Goal: Task Accomplishment & Management: Use online tool/utility

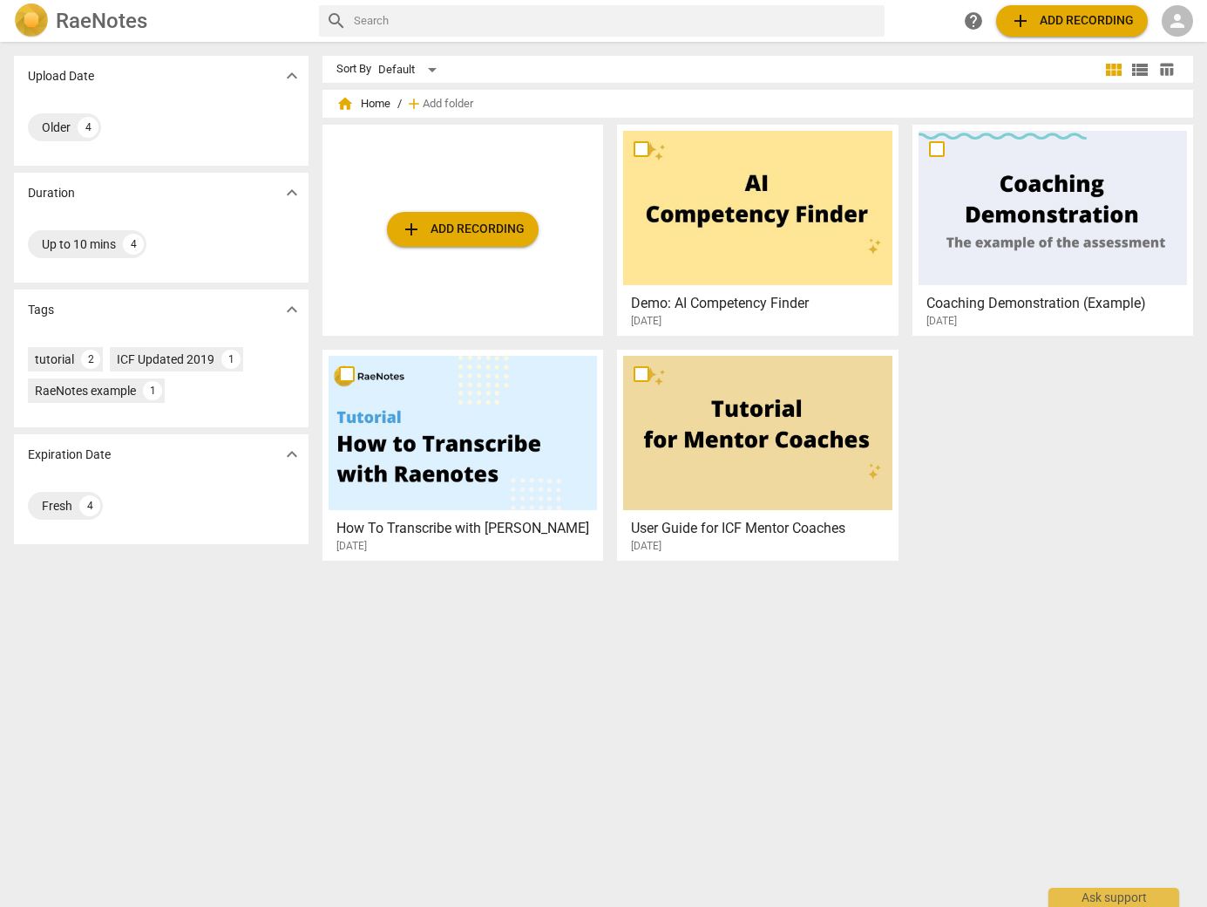
click at [1173, 20] on span "person" at bounding box center [1177, 20] width 21 height 21
click at [1167, 41] on li "Login" at bounding box center [1163, 42] width 63 height 42
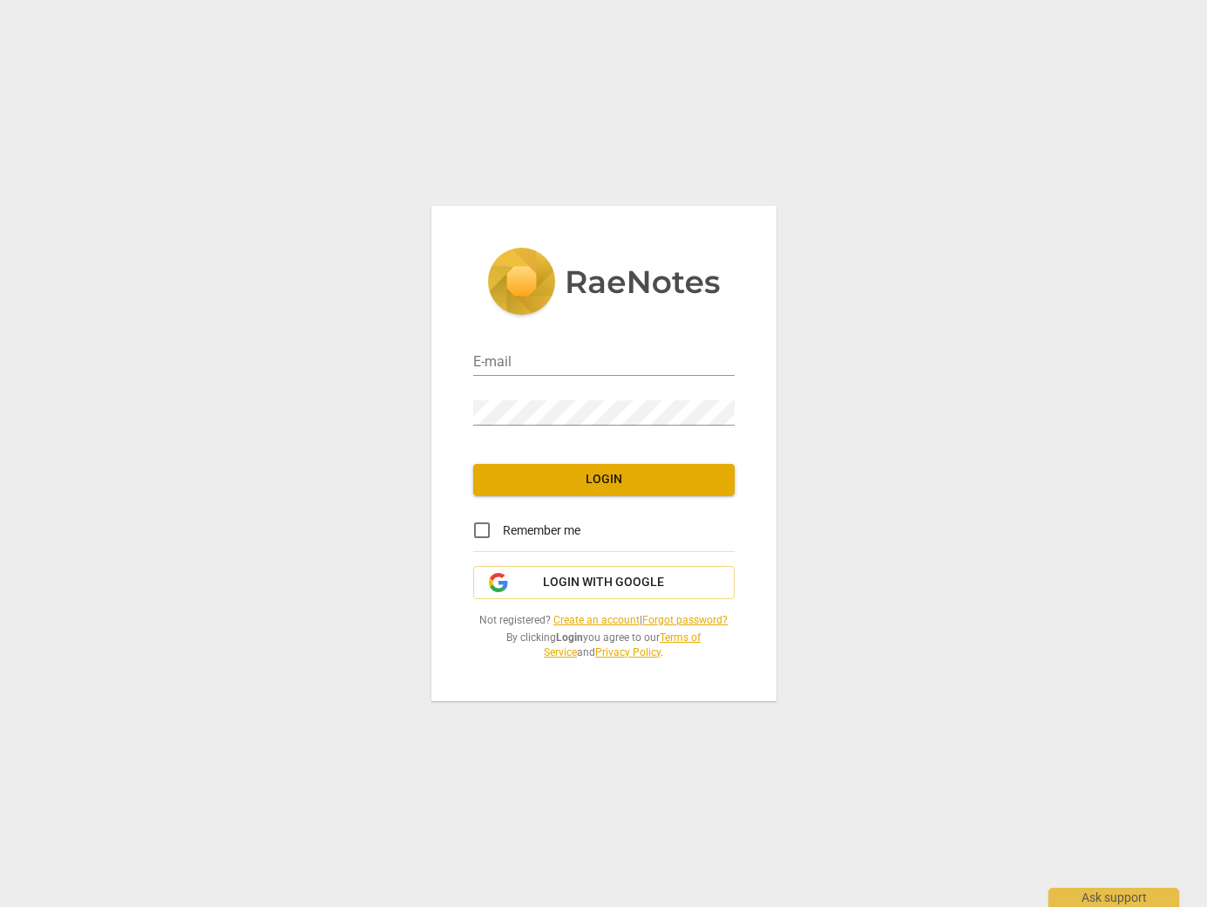
type input "[PERSON_NAME][EMAIL_ADDRESS][DOMAIN_NAME]"
click at [623, 473] on span "Login" at bounding box center [604, 479] width 234 height 17
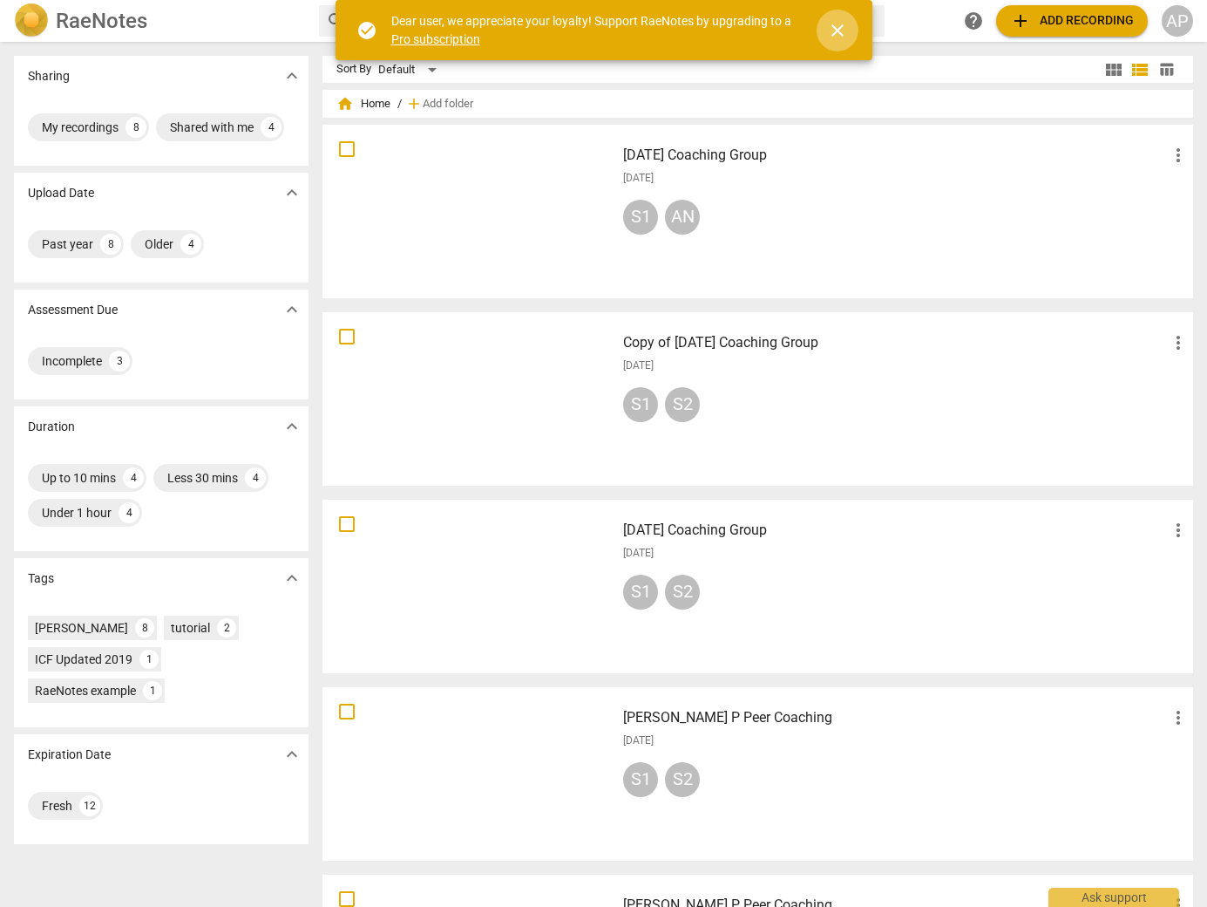
click at [841, 35] on span "close" at bounding box center [837, 30] width 21 height 21
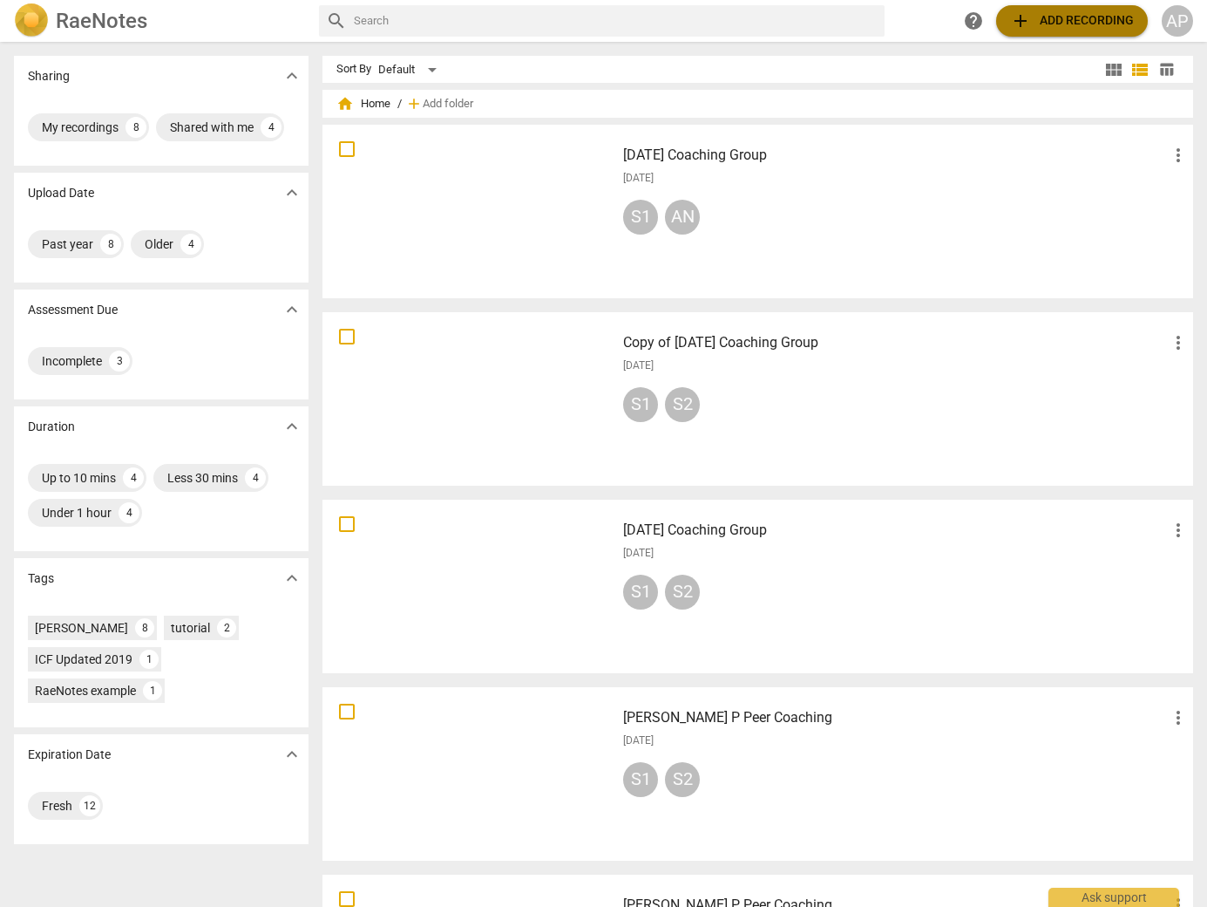
click at [1086, 23] on span "add Add recording" at bounding box center [1072, 20] width 124 height 21
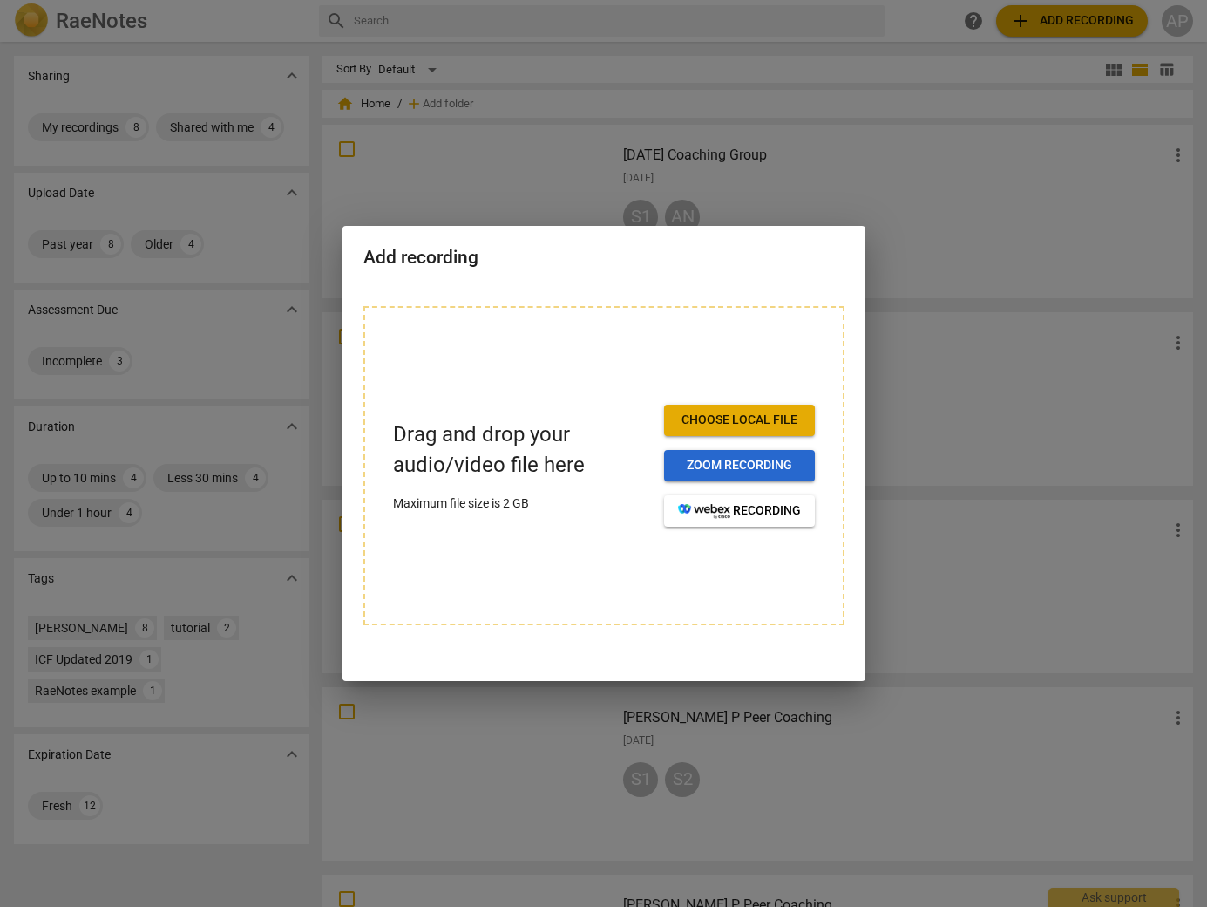
click at [713, 463] on span "Zoom recording" at bounding box center [739, 465] width 123 height 17
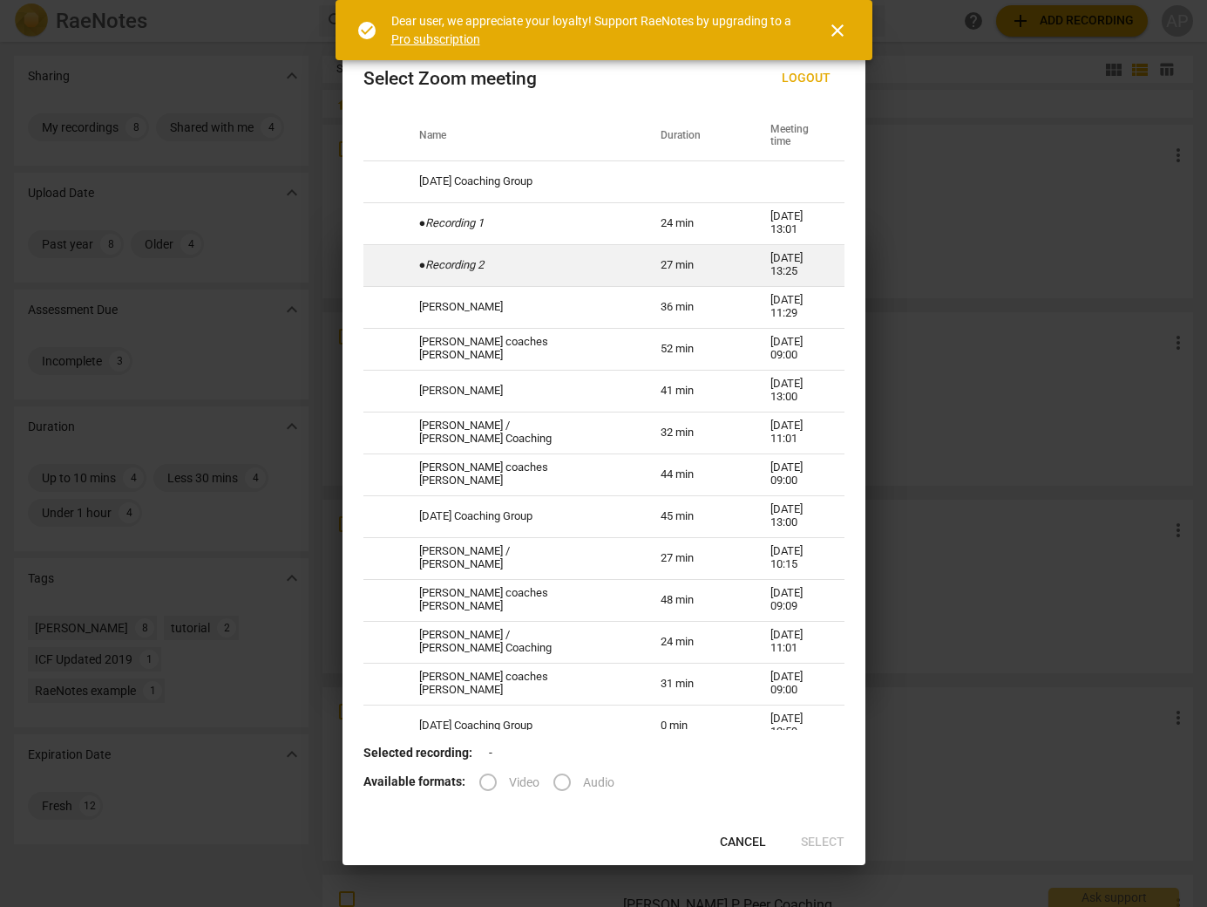
click at [459, 274] on td "● Recording 2" at bounding box center [518, 265] width 241 height 42
radio input "true"
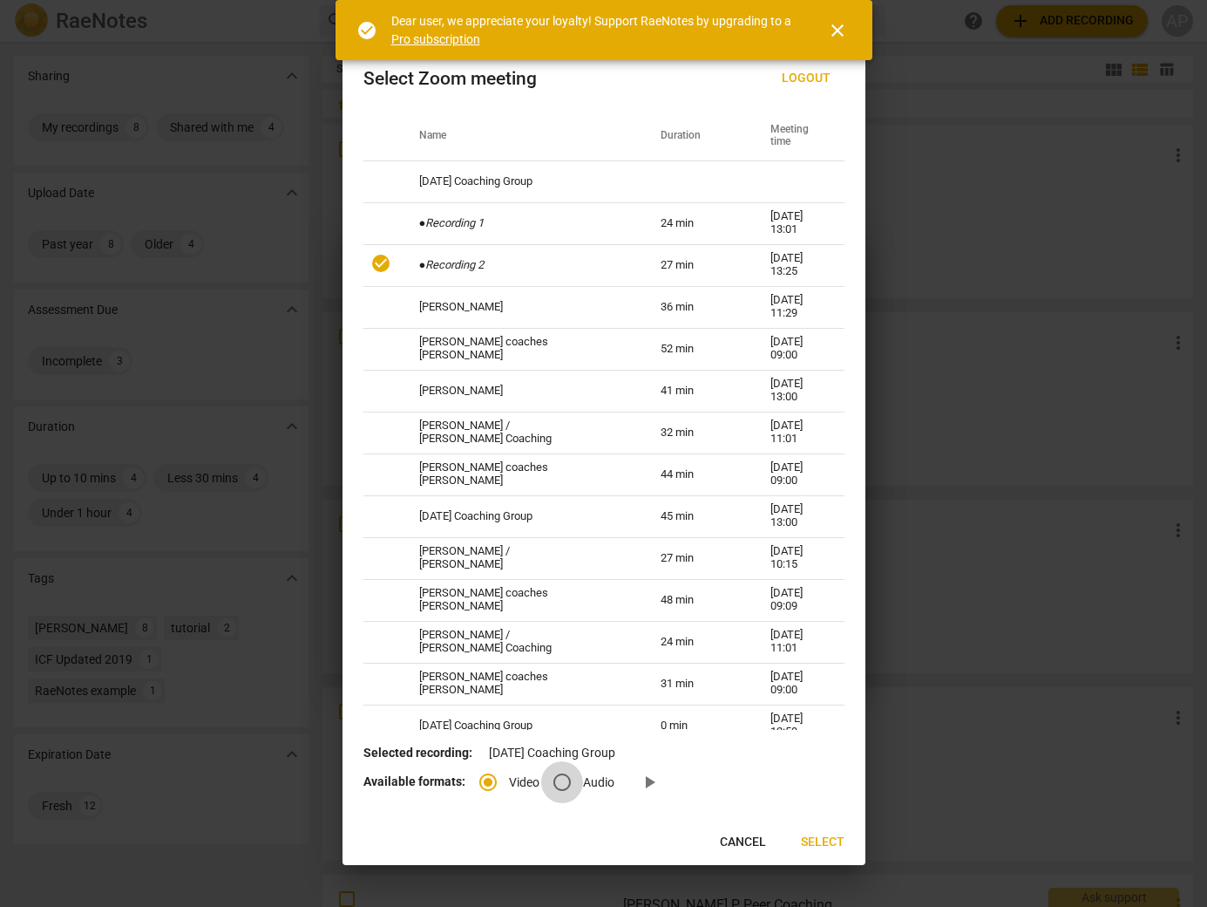
click at [558, 780] on input "Audio" at bounding box center [562, 782] width 42 height 42
radio input "true"
click at [486, 780] on input "Video" at bounding box center [488, 782] width 42 height 42
radio input "true"
click at [830, 845] on span "Select" at bounding box center [823, 841] width 44 height 17
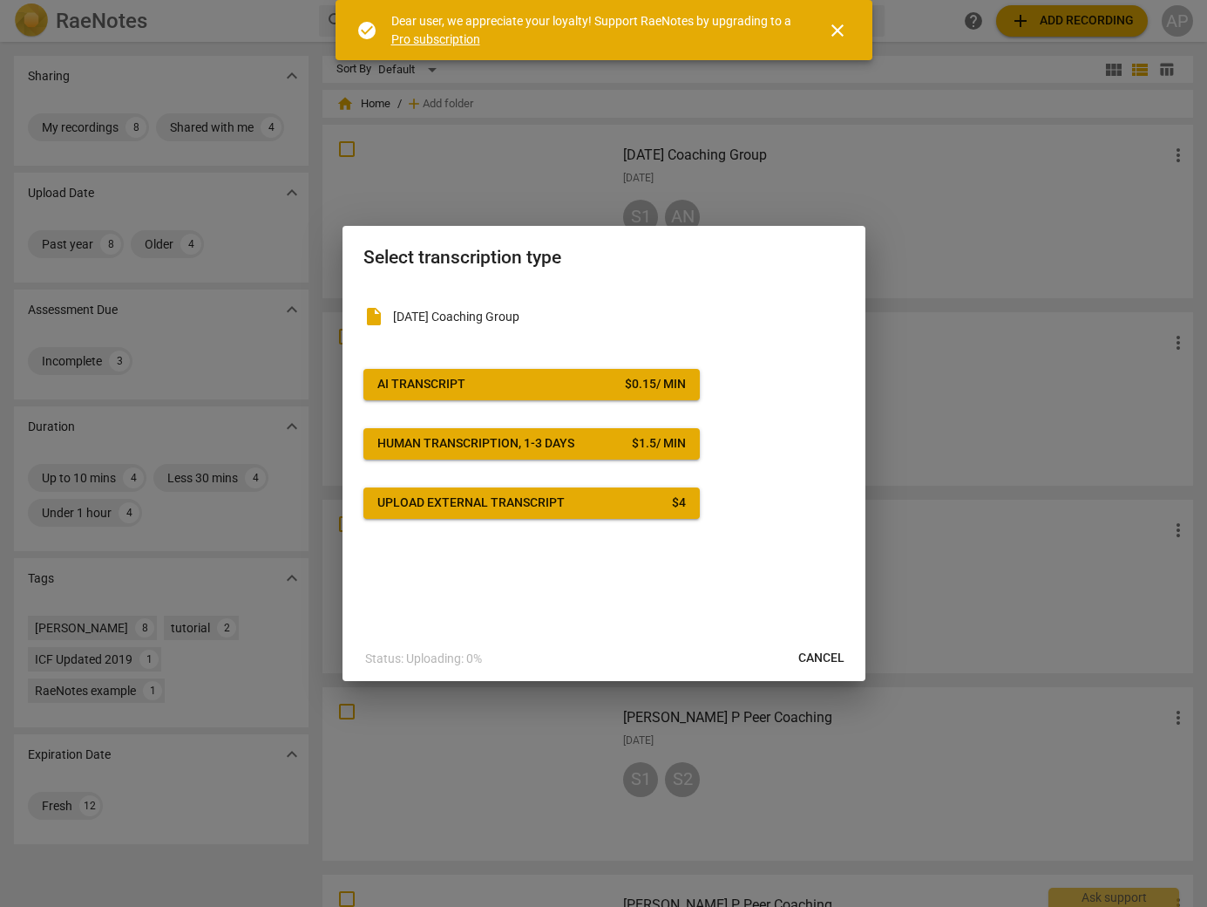
click at [466, 377] on span "AI Transcript $ 0.15 / min" at bounding box center [531, 384] width 309 height 17
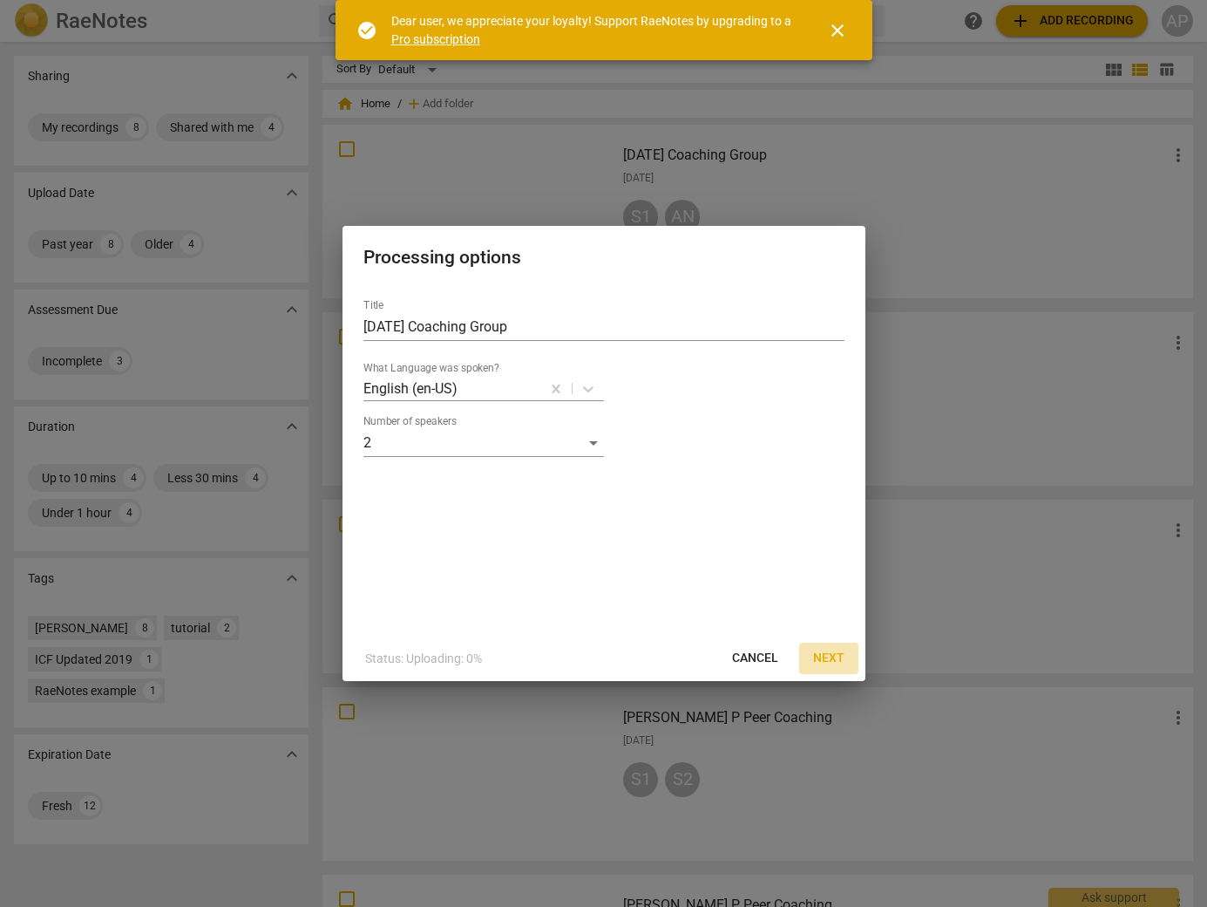
click at [826, 655] on span "Next" at bounding box center [828, 658] width 31 height 17
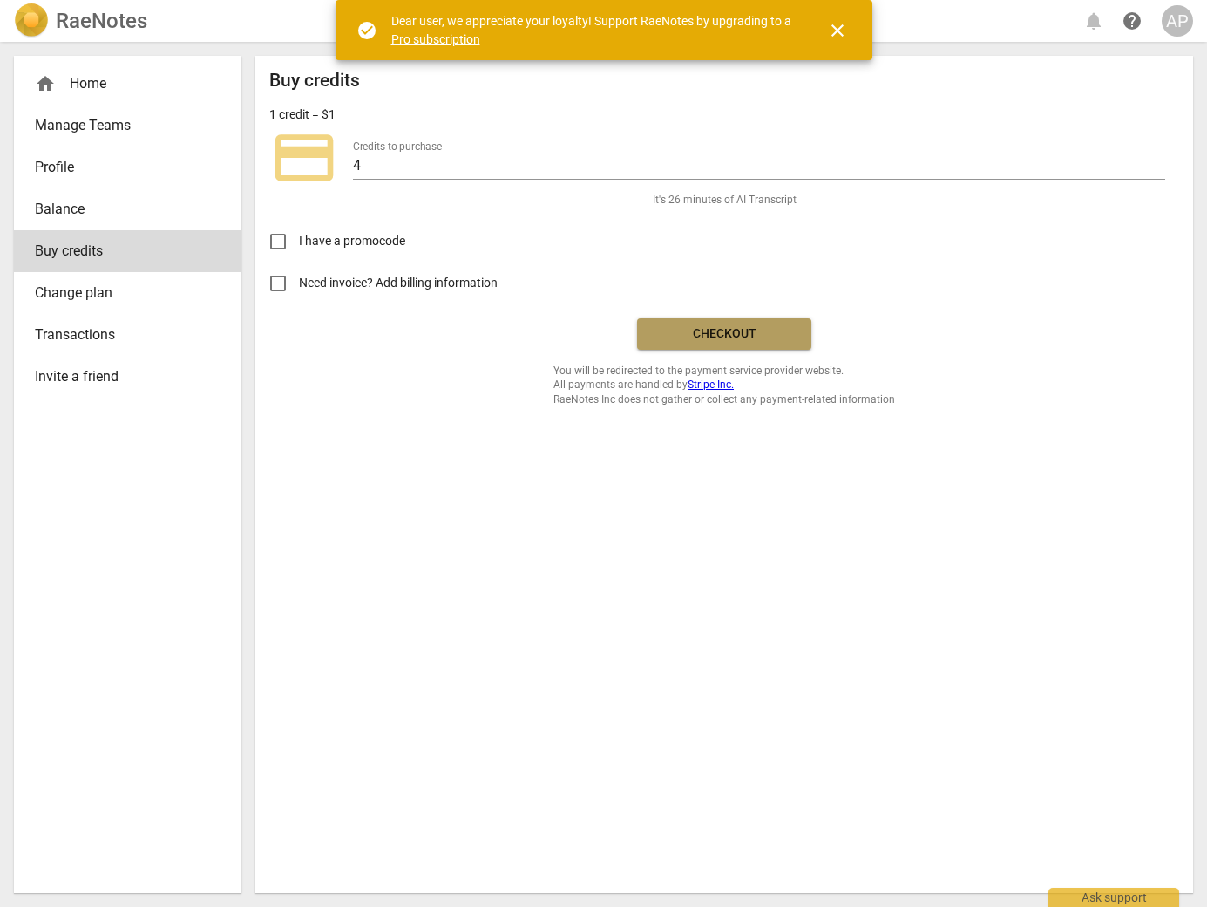
click at [738, 329] on span "Checkout" at bounding box center [724, 333] width 146 height 17
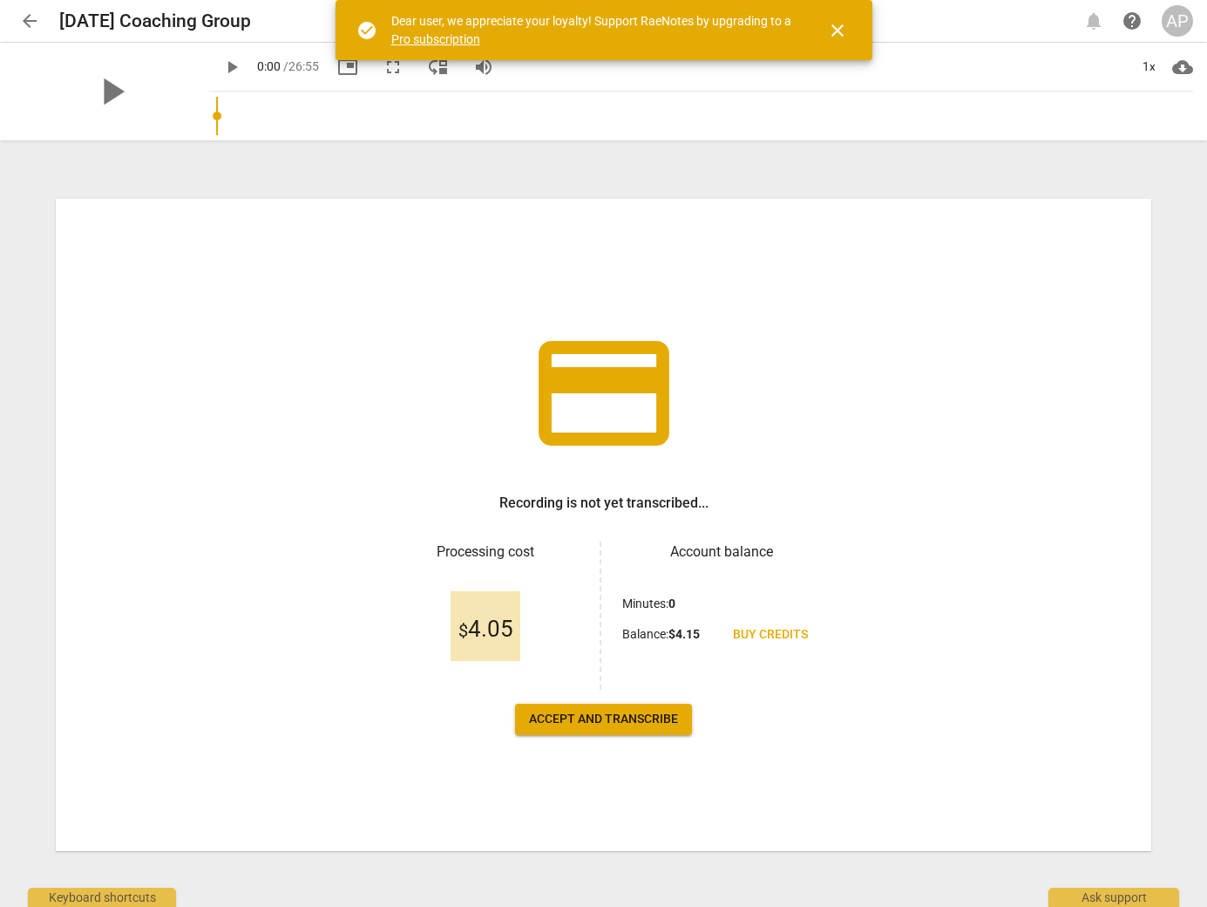
click at [589, 718] on span "Accept and transcribe" at bounding box center [603, 719] width 149 height 17
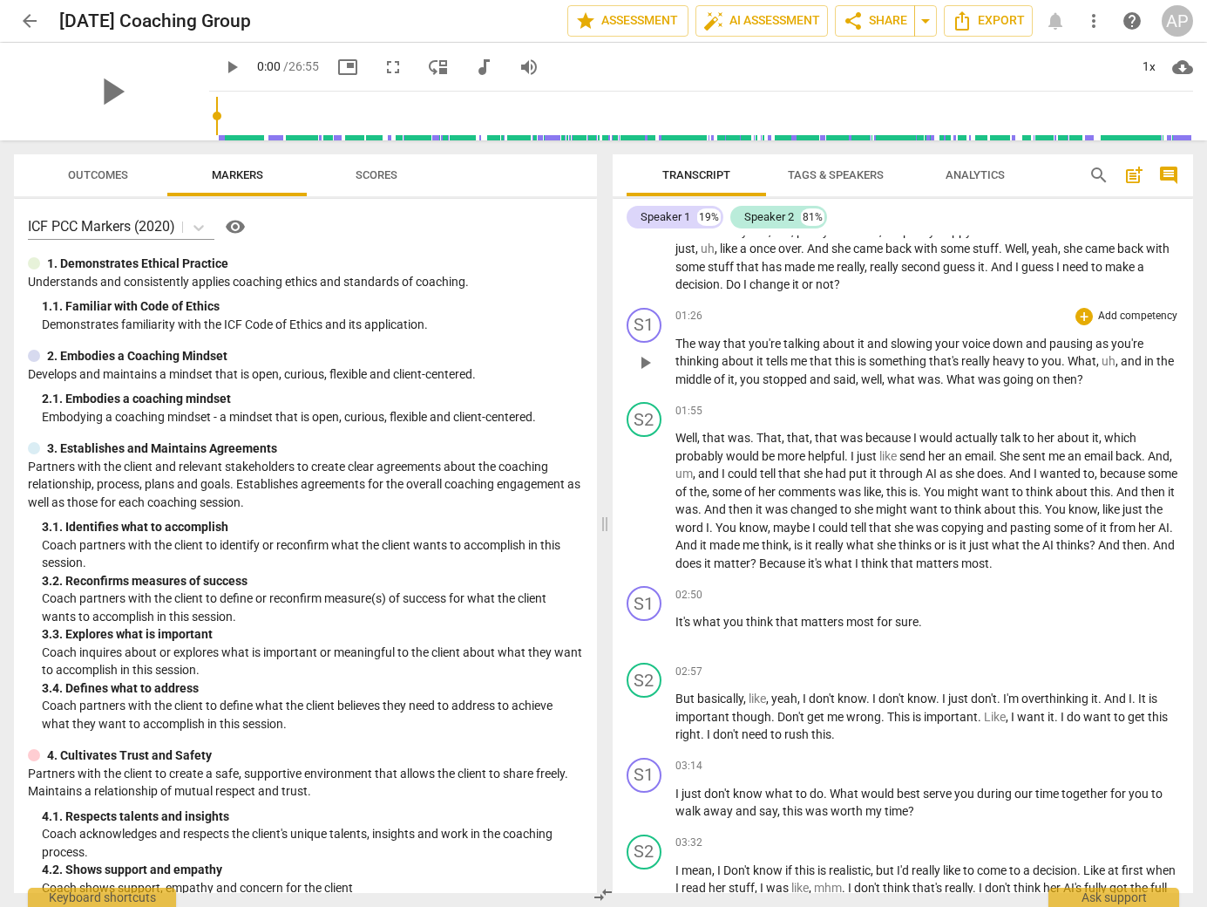
scroll to position [221, 0]
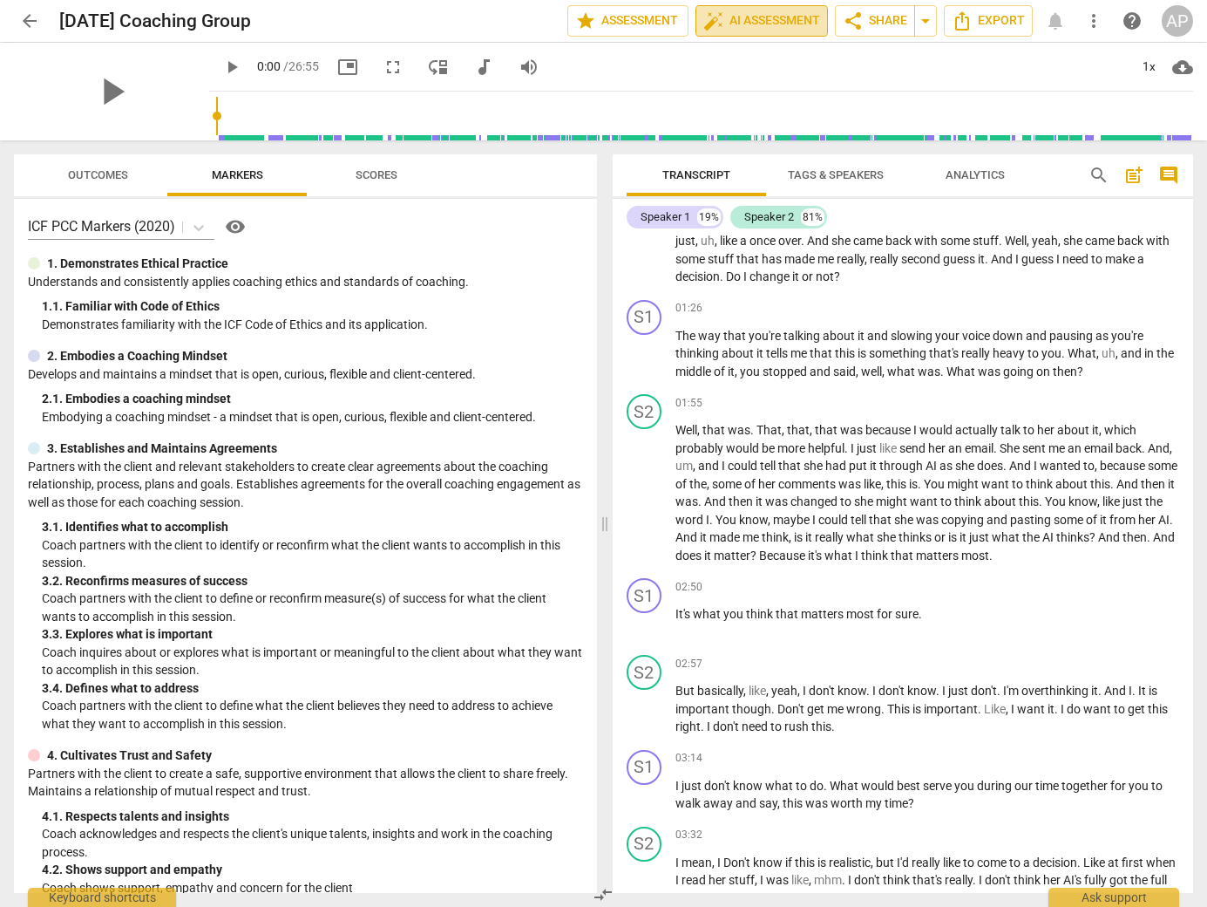
click at [773, 24] on span "auto_fix_high AI Assessment" at bounding box center [762, 20] width 117 height 21
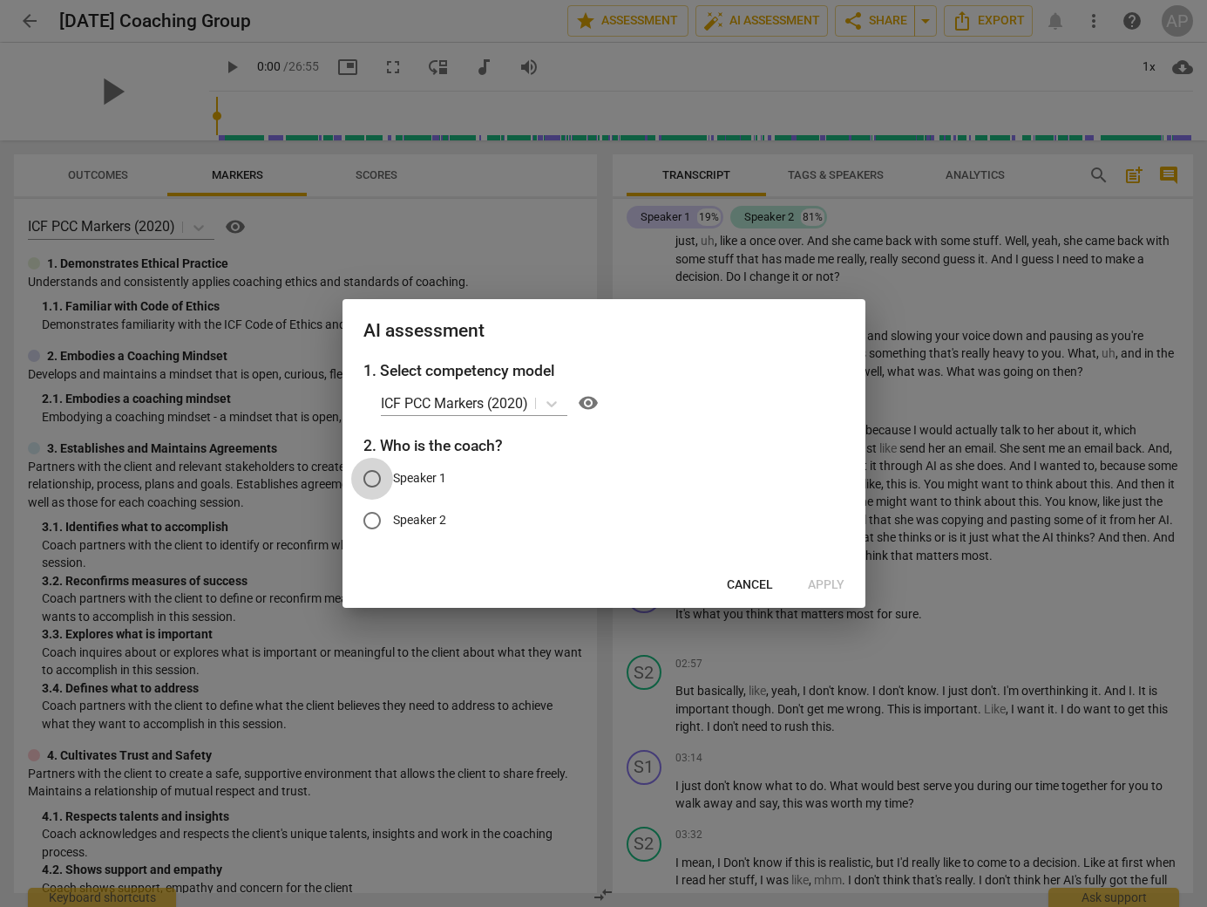
click at [385, 476] on input "Speaker 1" at bounding box center [372, 479] width 42 height 42
radio input "true"
click at [833, 583] on span "Apply" at bounding box center [826, 584] width 37 height 17
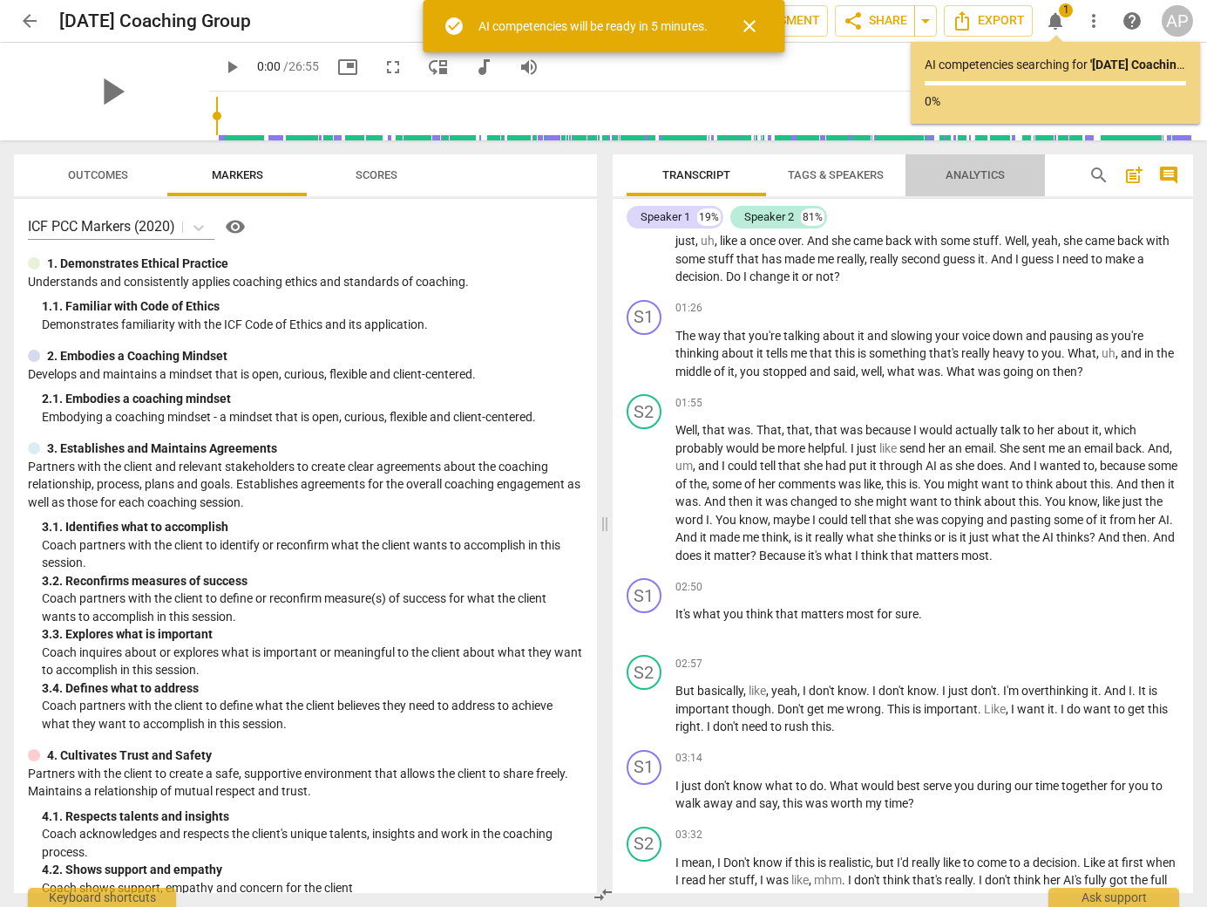
click at [972, 174] on span "Analytics" at bounding box center [975, 174] width 59 height 13
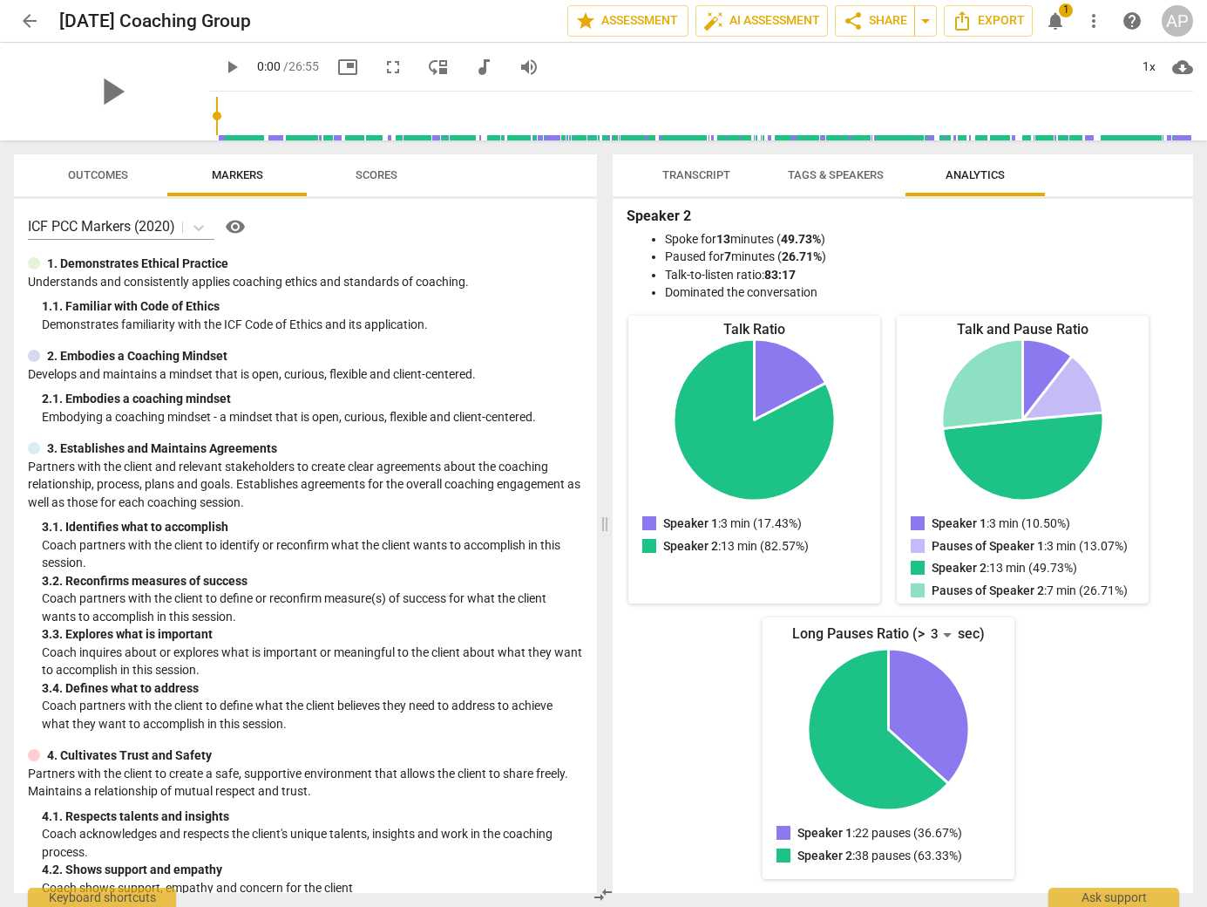
scroll to position [105, 0]
click at [829, 186] on span "Tags & Speakers" at bounding box center [836, 176] width 138 height 24
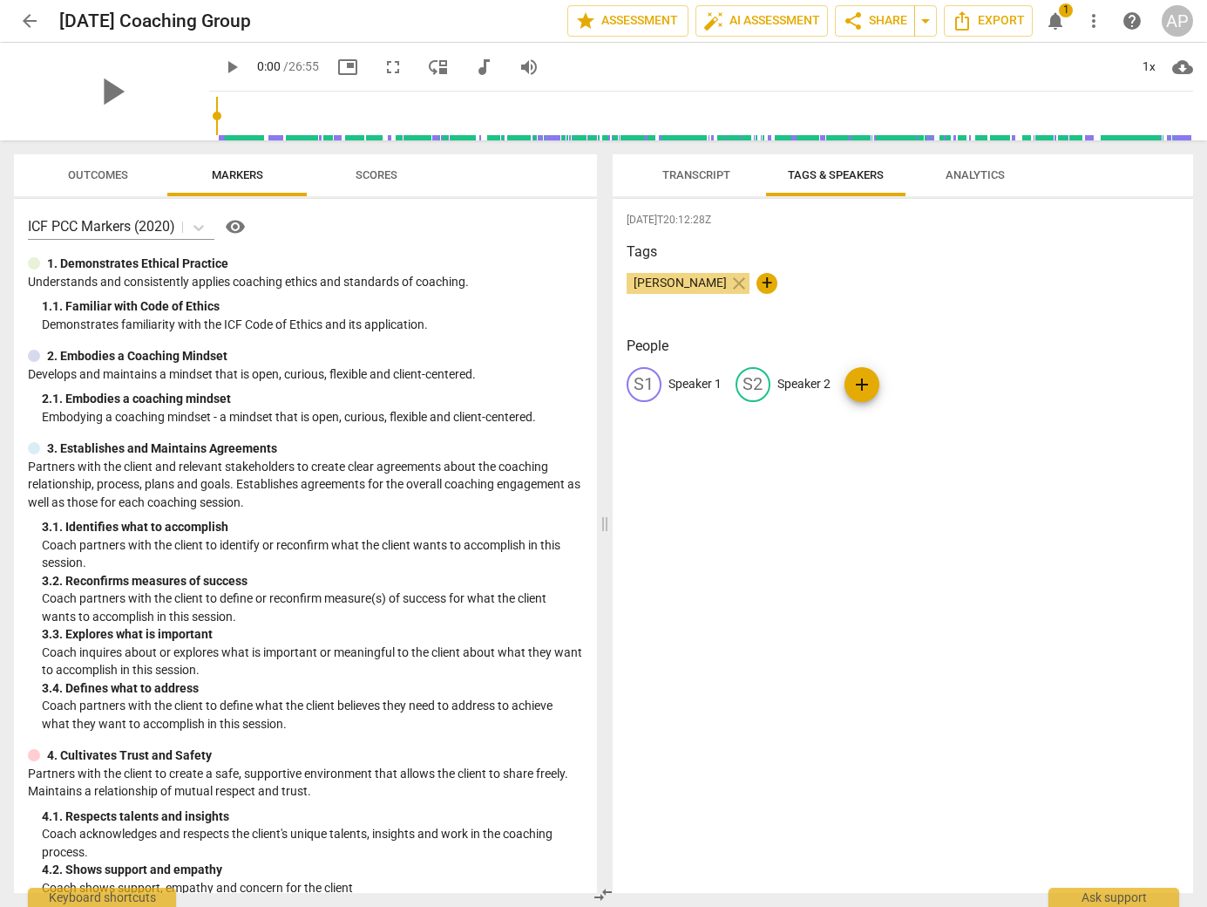
click at [704, 385] on p "Speaker 1" at bounding box center [695, 384] width 53 height 18
type input "Coach"
click at [907, 384] on p "Speaker 2" at bounding box center [917, 384] width 53 height 18
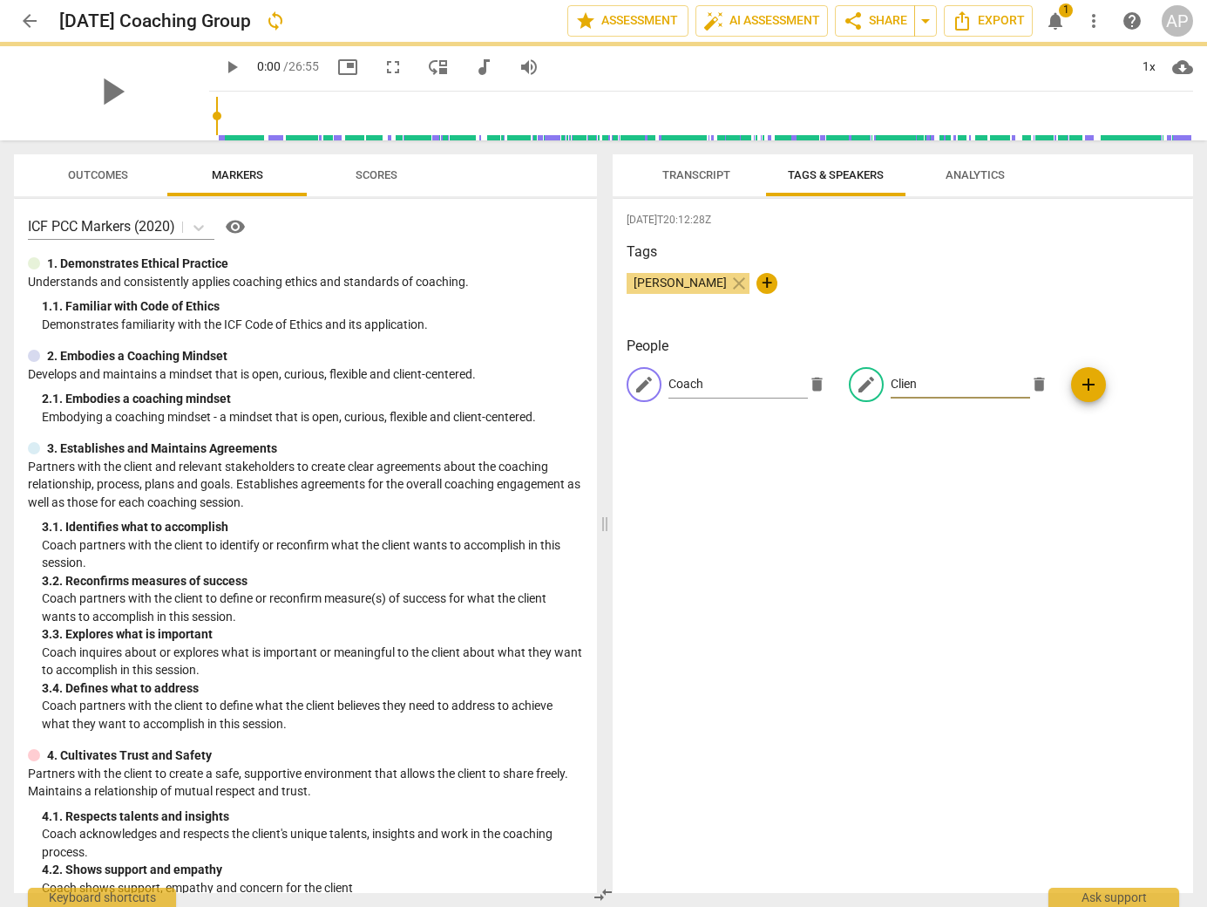
type input "Client"
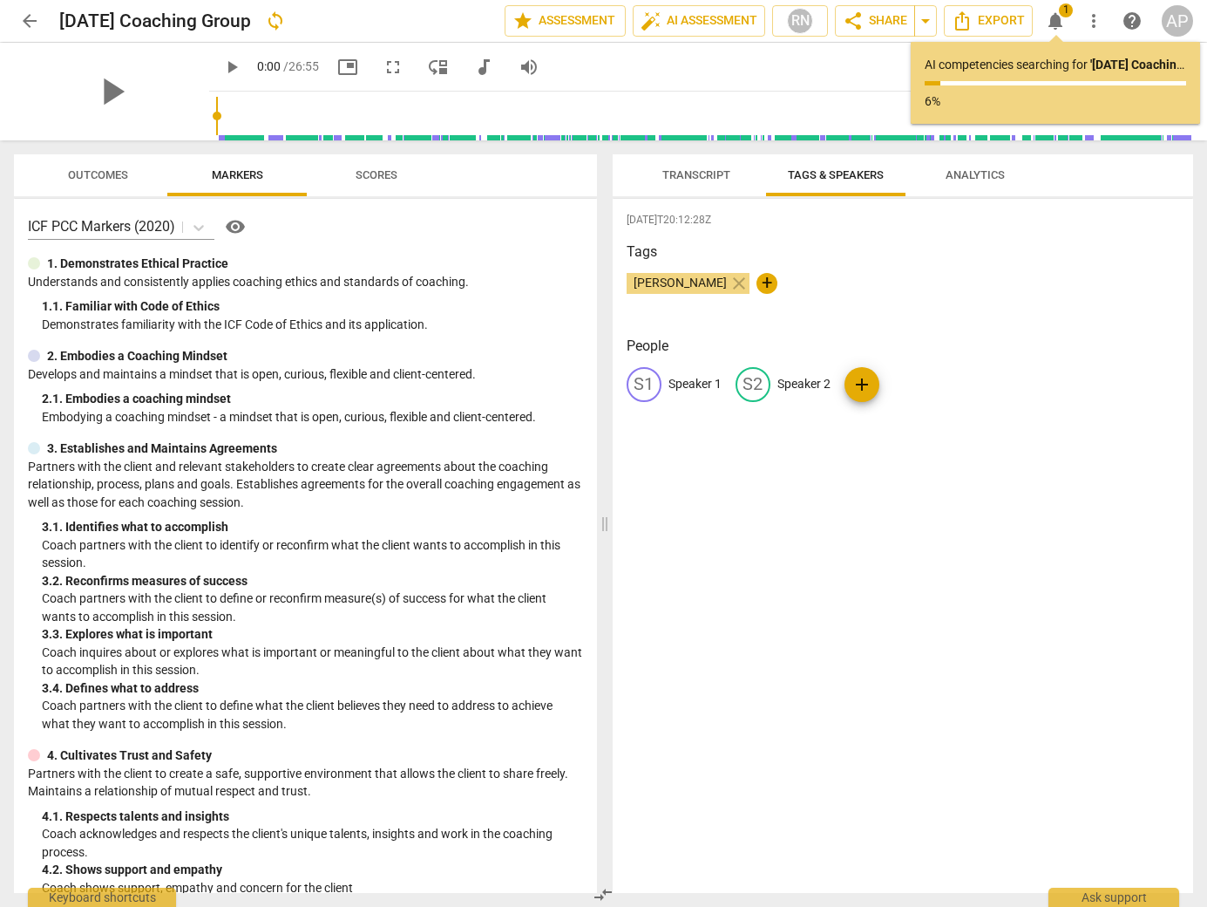
click at [1075, 573] on div "2025-09-02T20:12:28Z Tags Andrea Perrino close + People S1 Speaker 1 S2 Speaker…" at bounding box center [904, 546] width 582 height 694
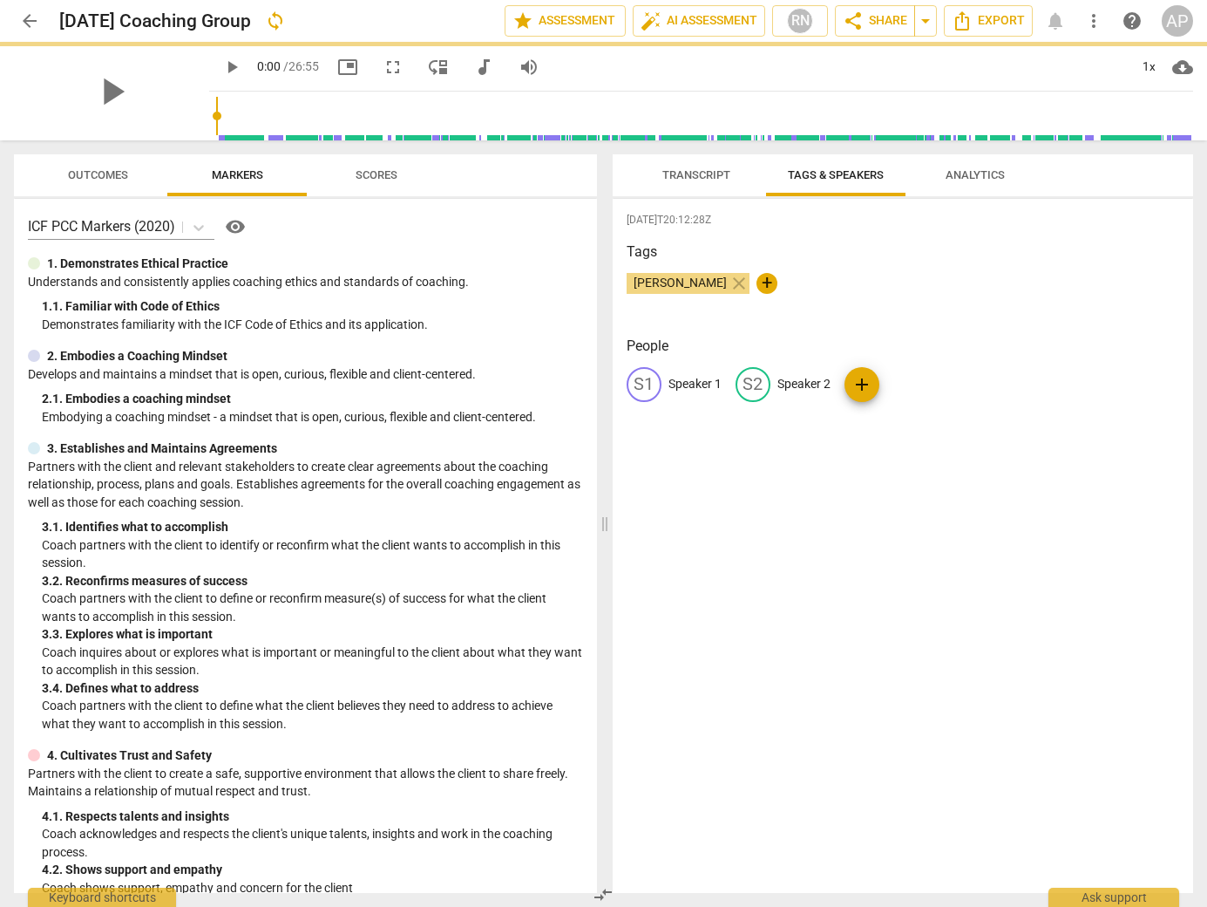
click at [698, 175] on span "Transcript" at bounding box center [697, 174] width 68 height 13
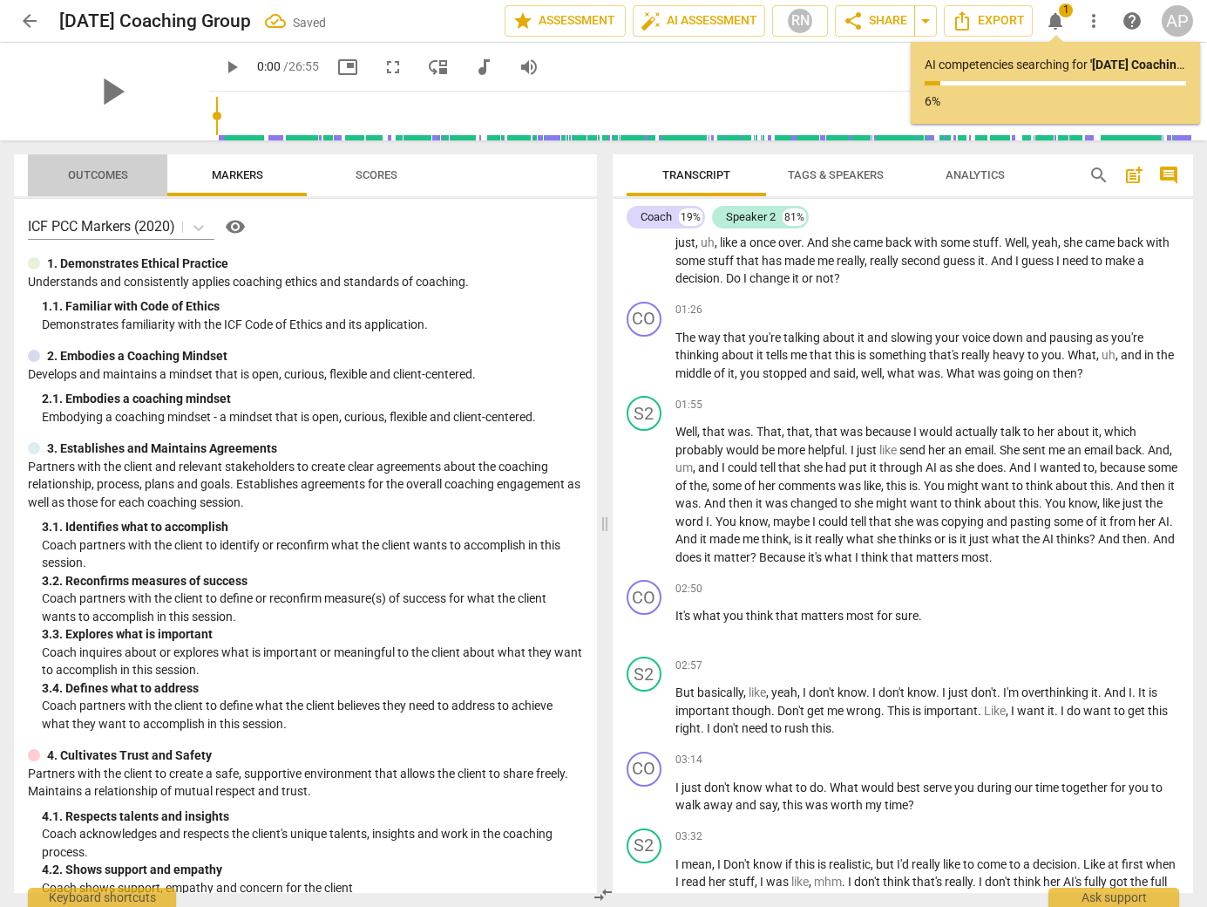
click at [89, 178] on span "Outcomes" at bounding box center [98, 174] width 60 height 13
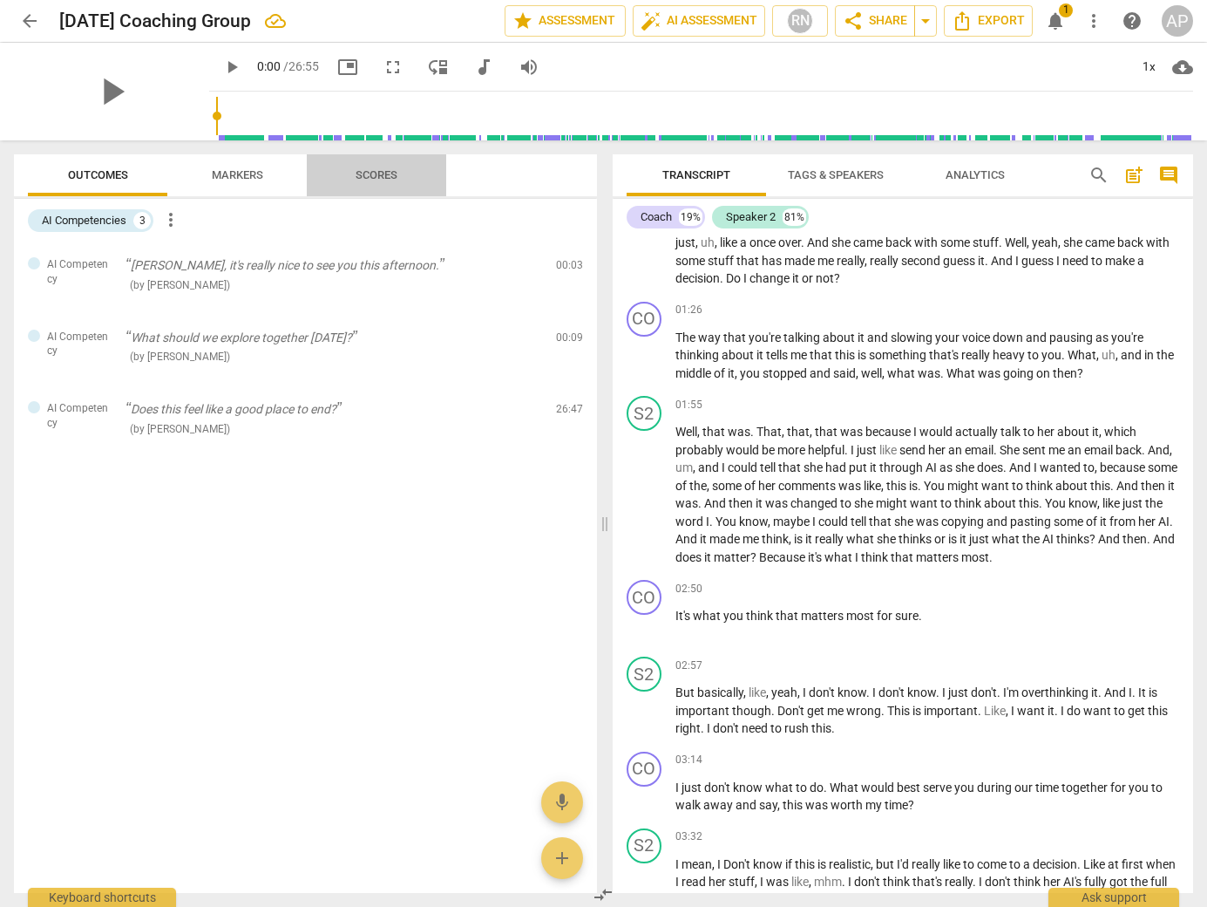
click at [380, 174] on span "Scores" at bounding box center [377, 174] width 42 height 13
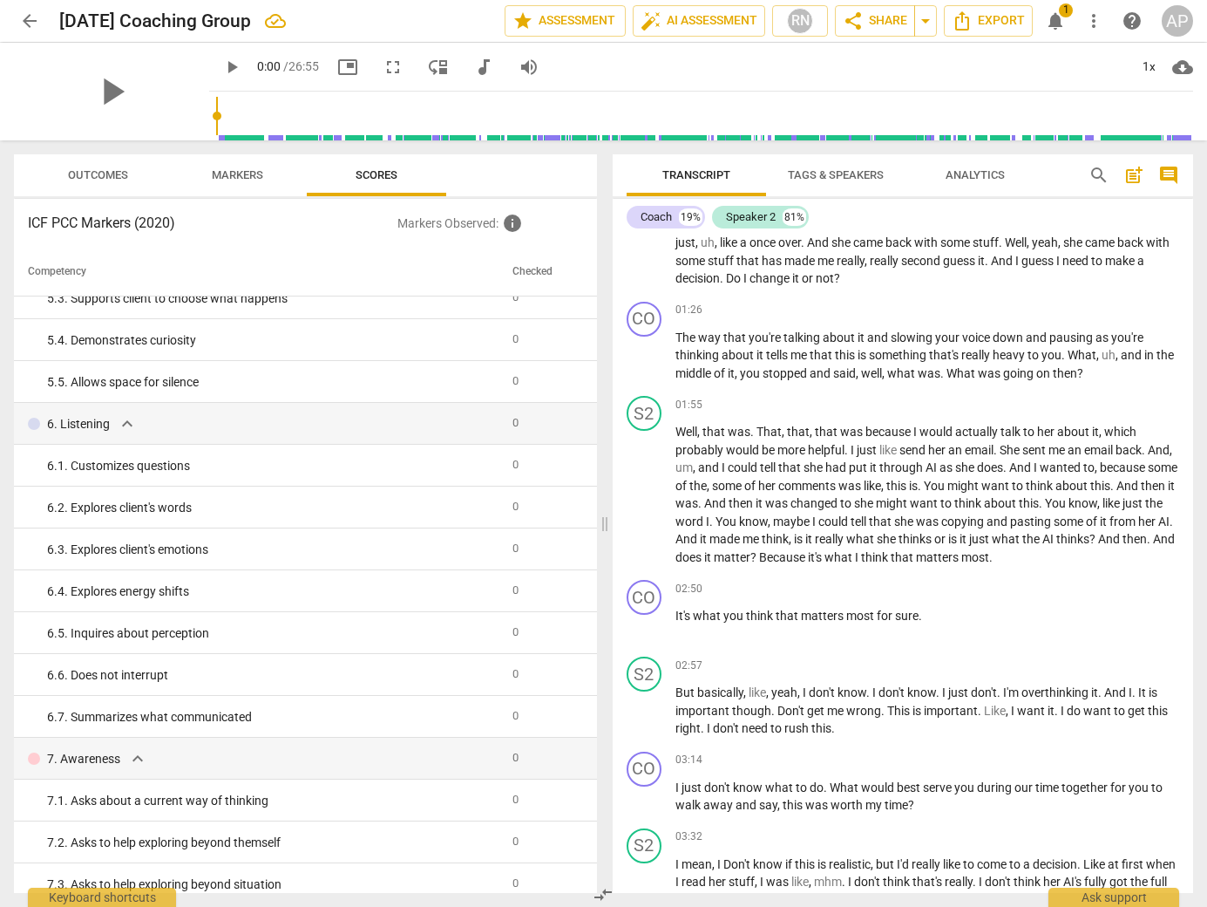
scroll to position [0, 0]
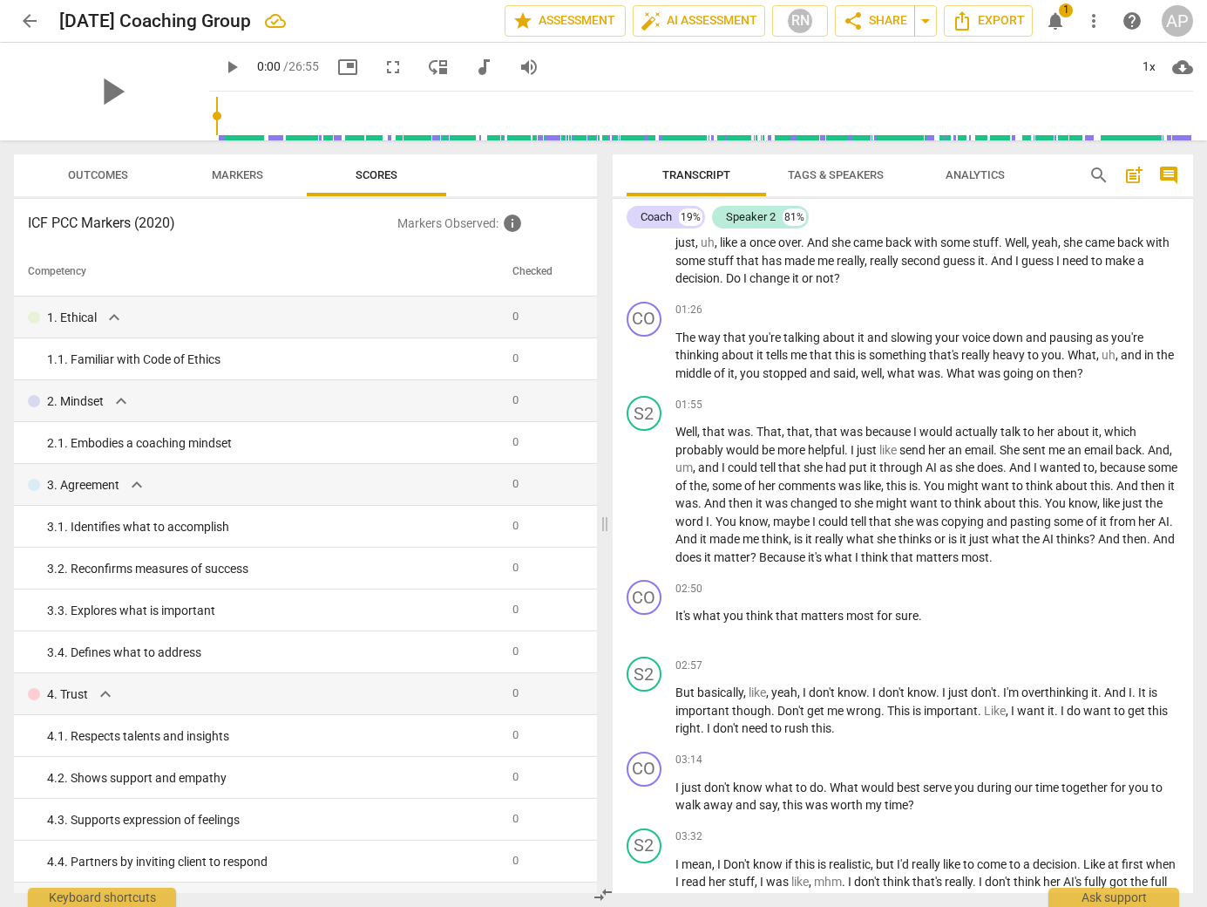
click at [237, 174] on span "Markers" at bounding box center [237, 174] width 51 height 13
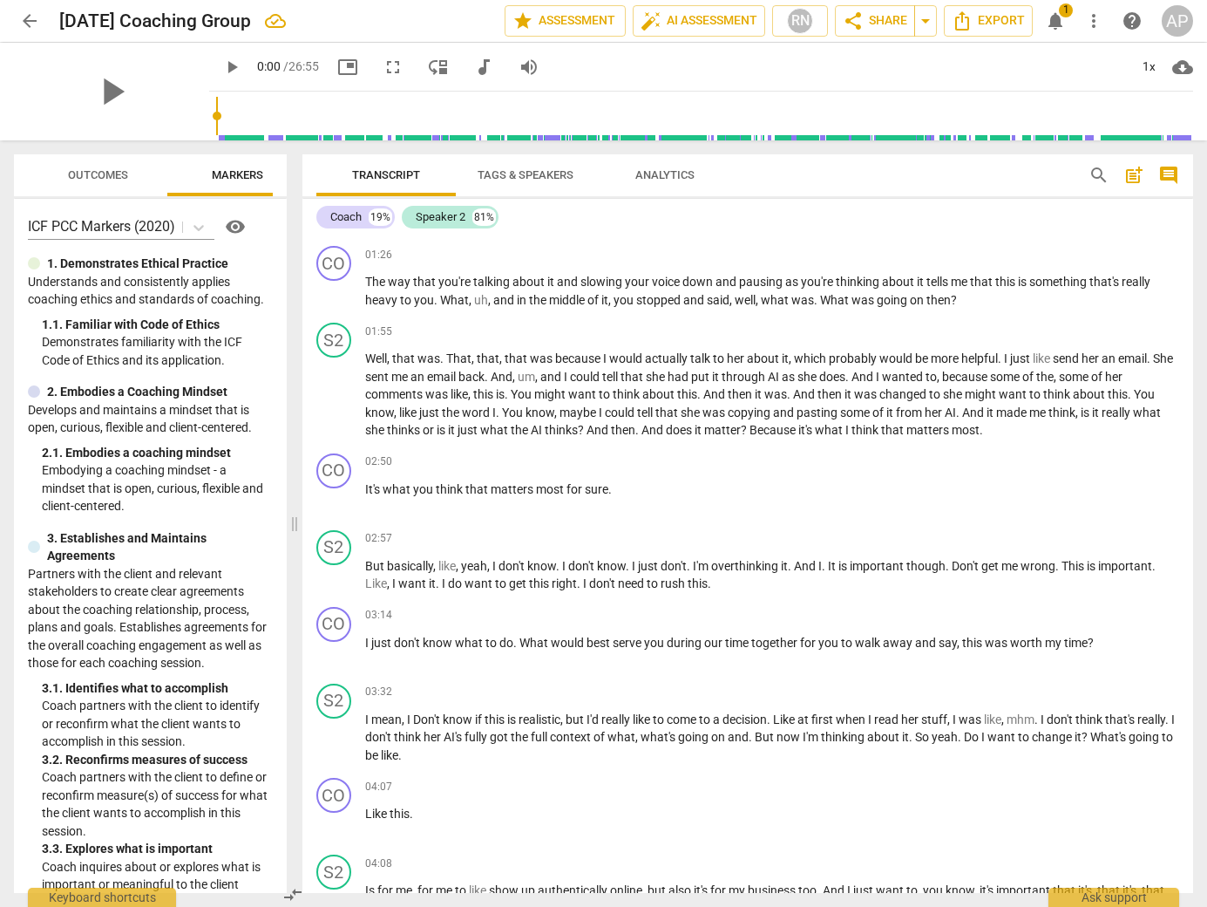
scroll to position [220, 0]
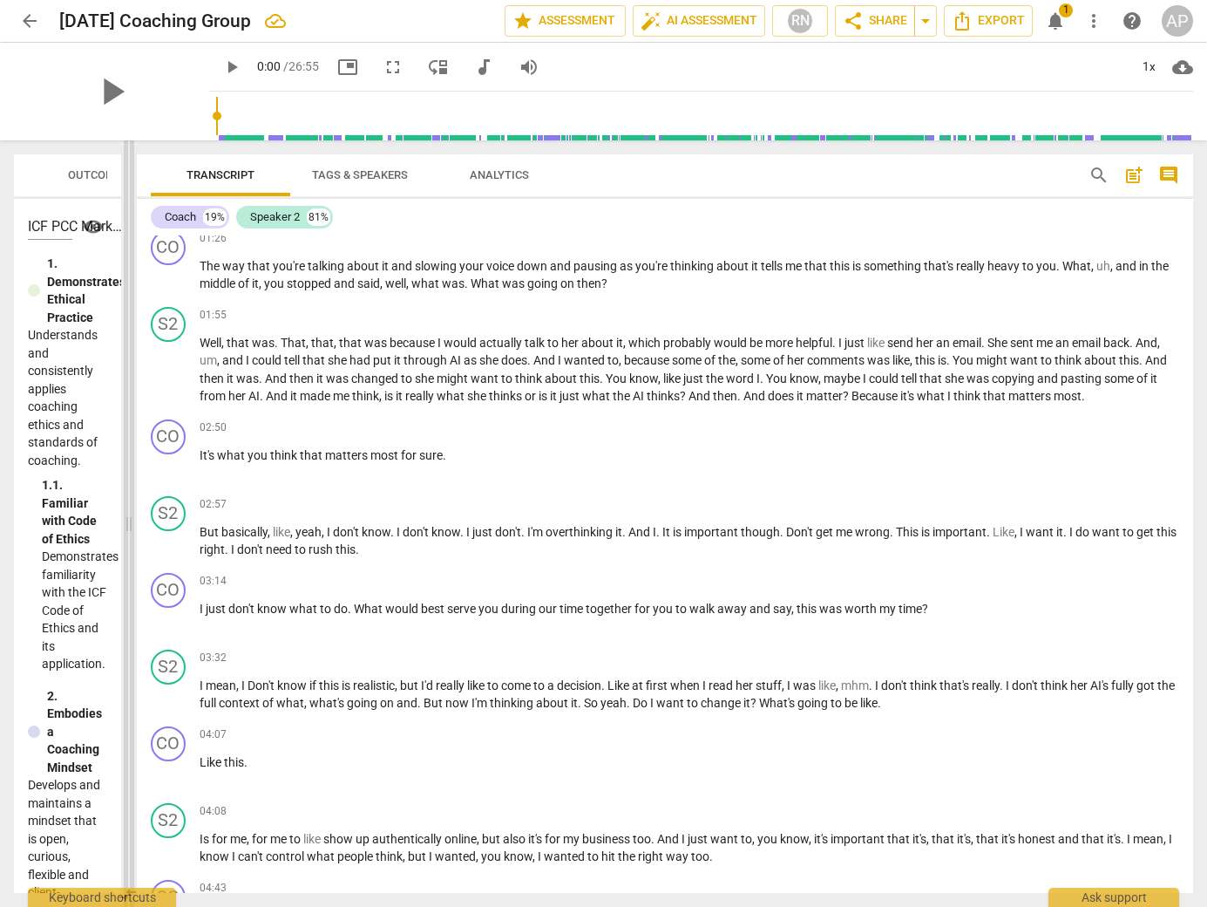
drag, startPoint x: 603, startPoint y: 525, endPoint x: 127, endPoint y: 533, distance: 476.1
click at [127, 533] on span at bounding box center [129, 523] width 10 height 766
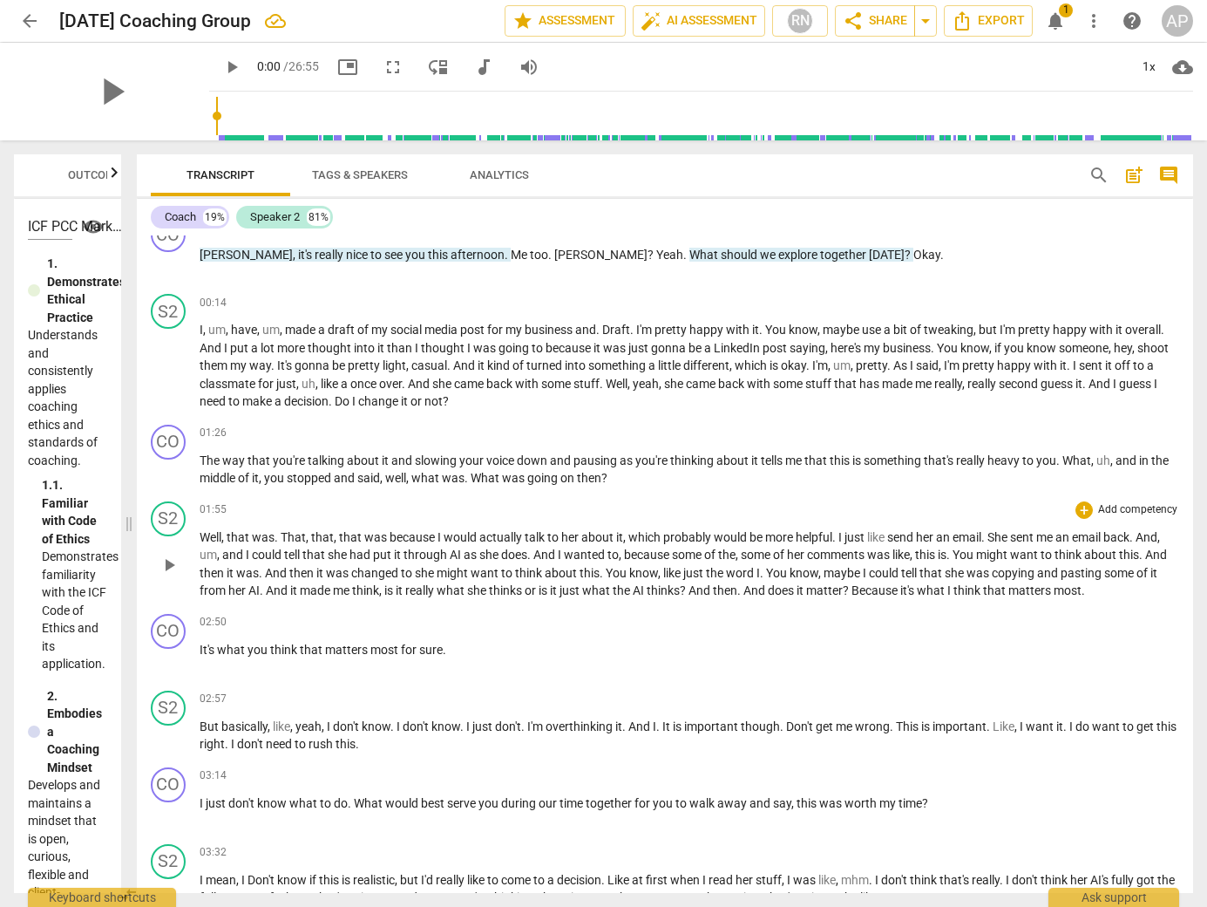
scroll to position [0, 0]
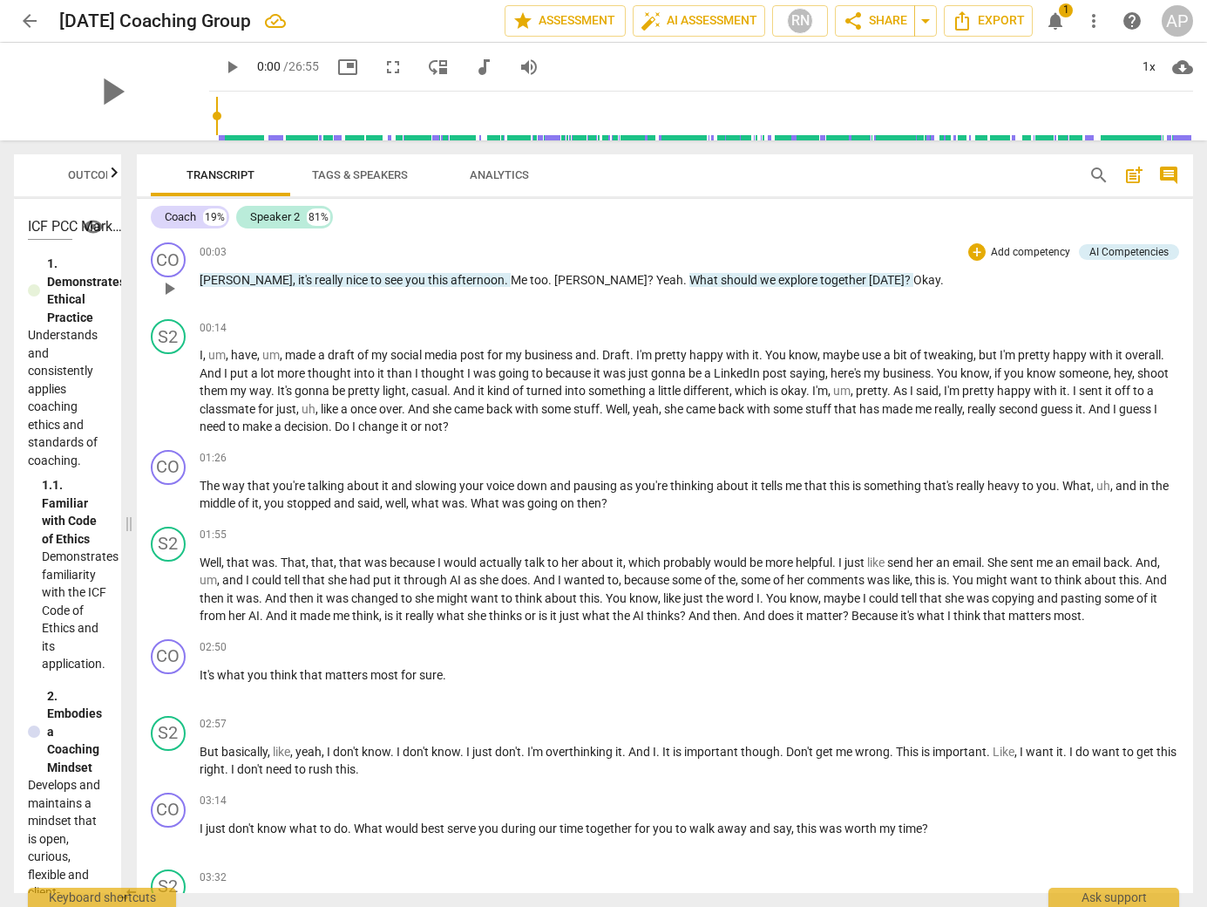
click at [511, 279] on span "Me" at bounding box center [520, 280] width 19 height 14
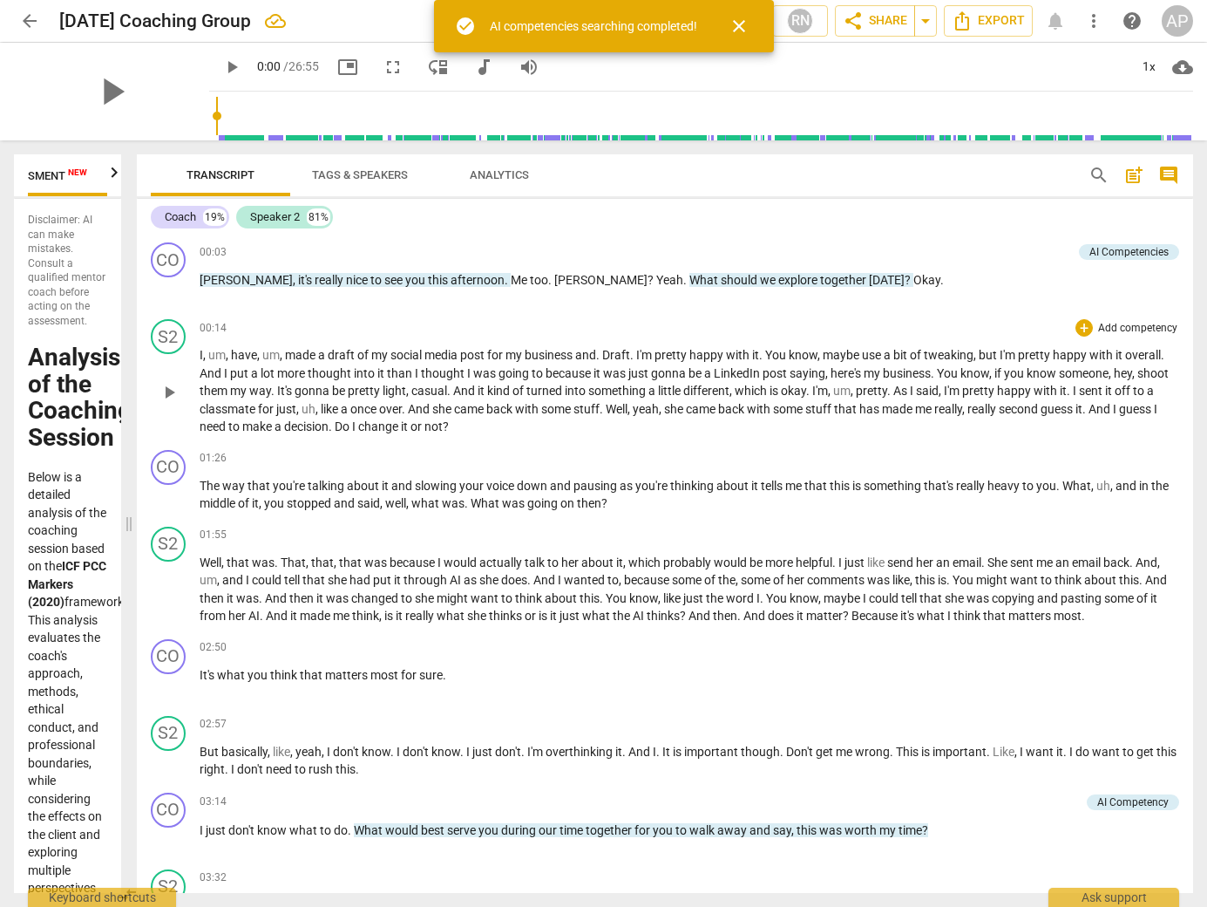
scroll to position [0, 349]
click at [740, 26] on span "close" at bounding box center [739, 26] width 21 height 21
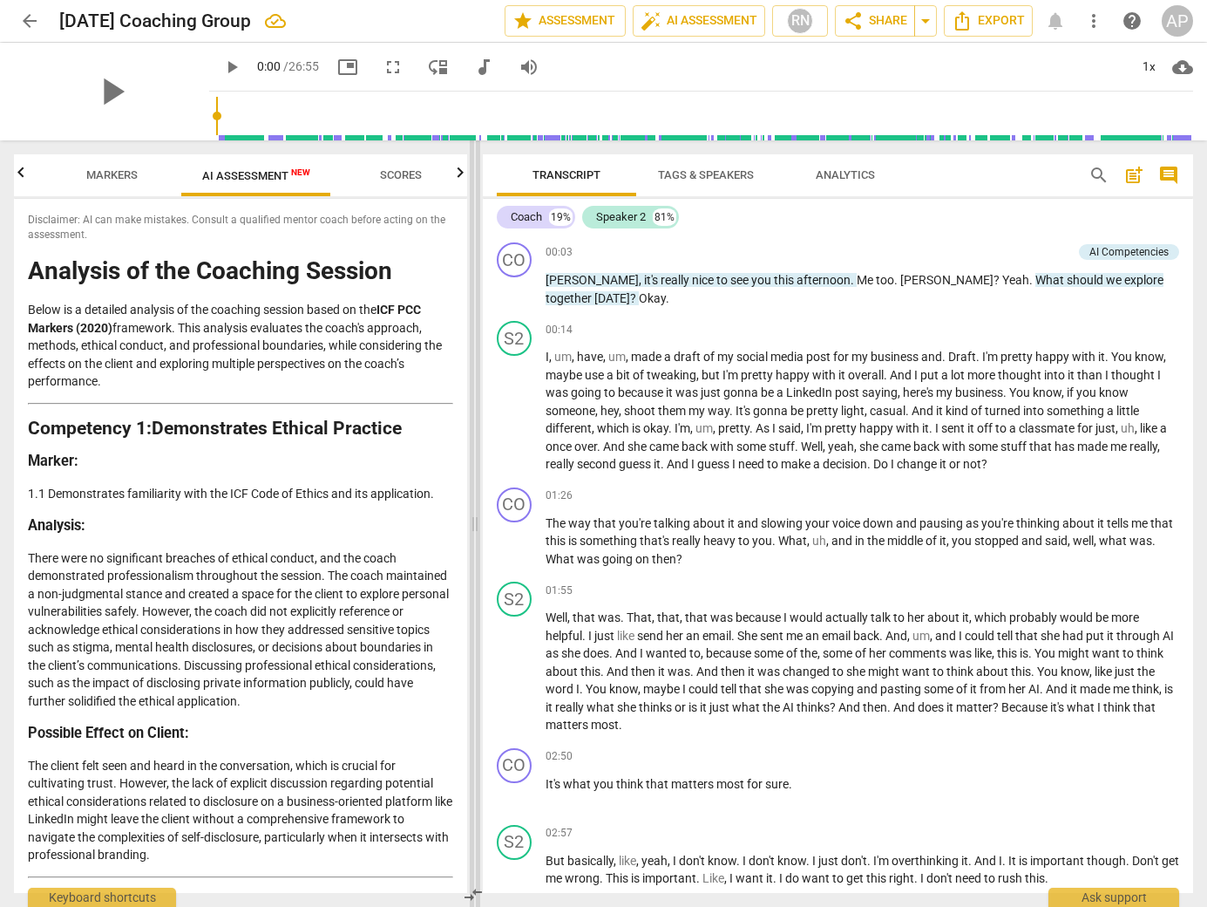
scroll to position [0, 124]
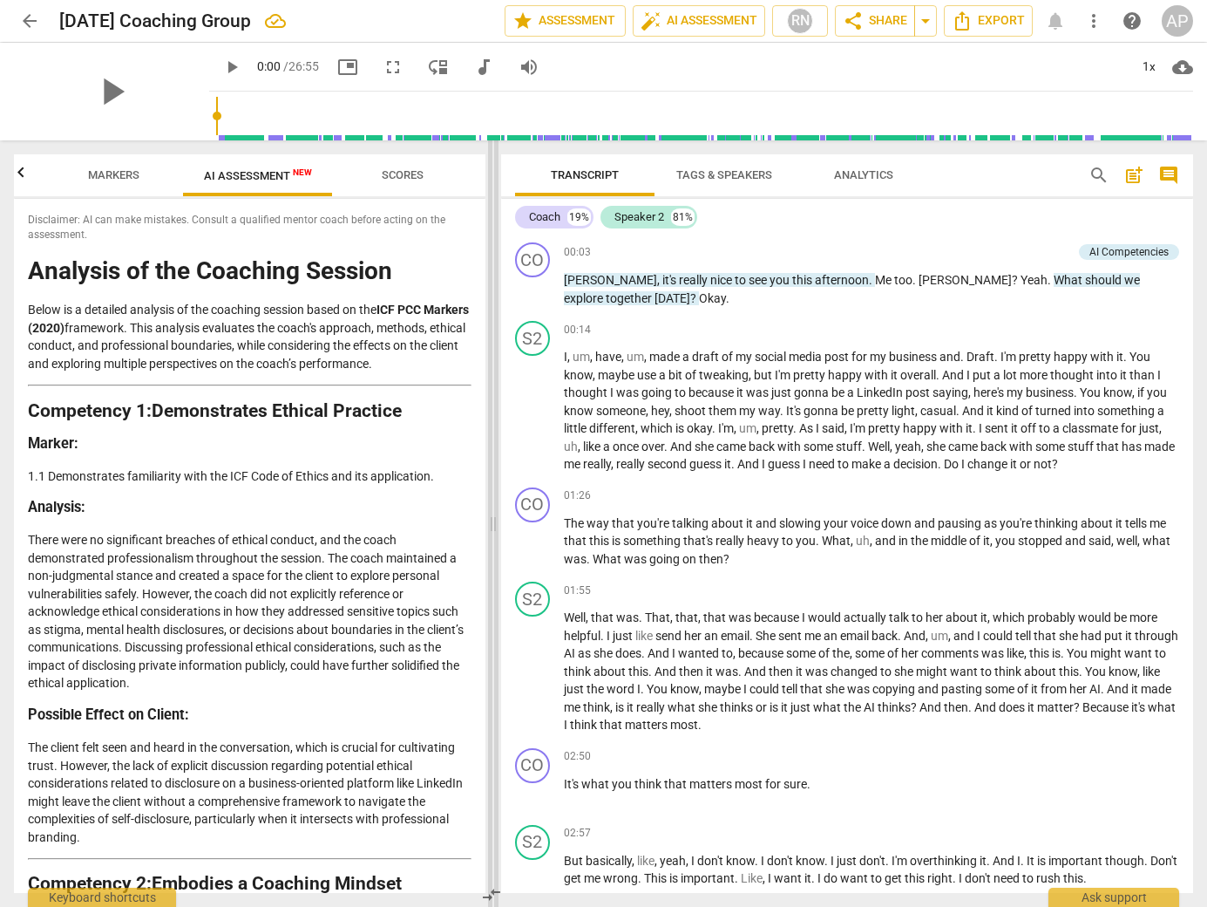
drag, startPoint x: 128, startPoint y: 523, endPoint x: 493, endPoint y: 537, distance: 364.7
click at [493, 537] on span at bounding box center [493, 523] width 10 height 766
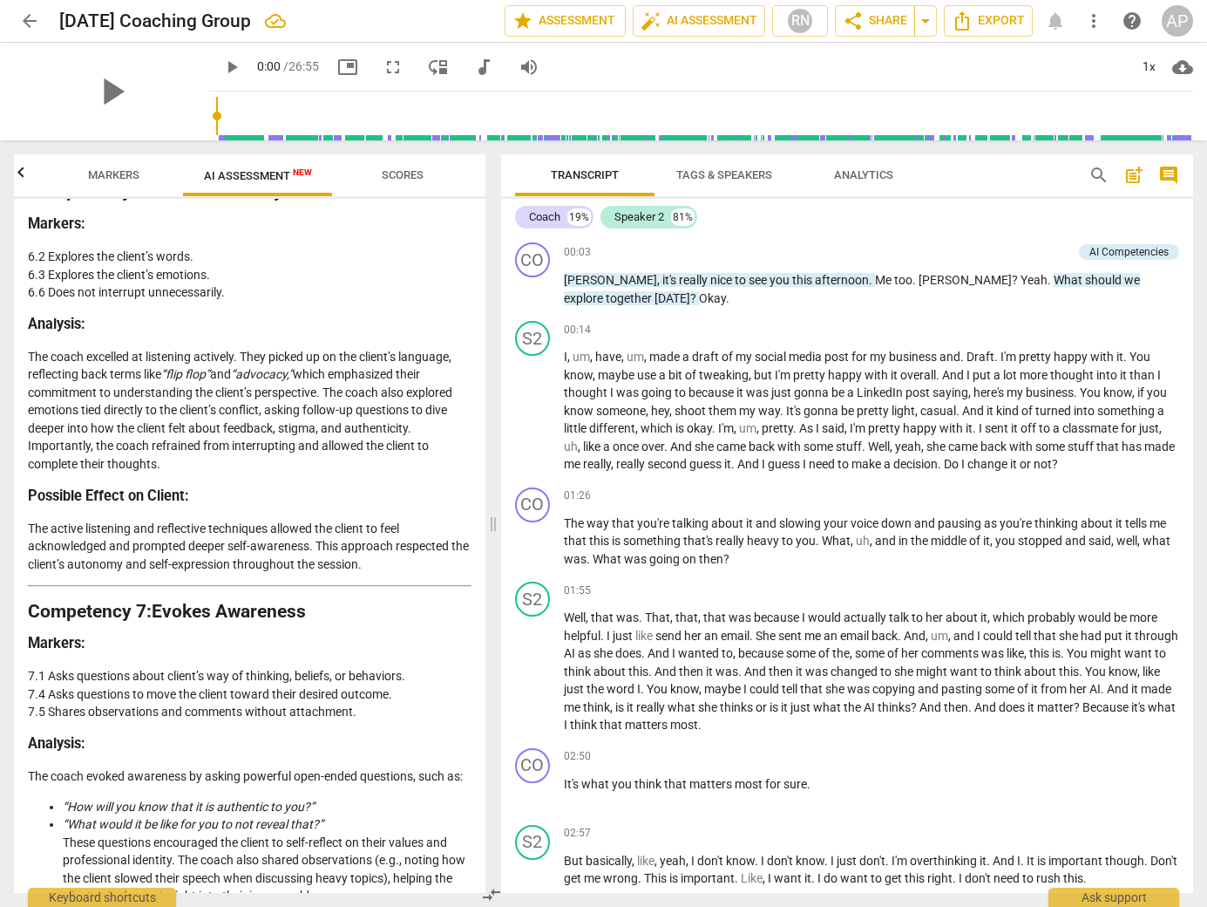
scroll to position [2513, 0]
click at [397, 174] on span "Scores" at bounding box center [403, 174] width 42 height 13
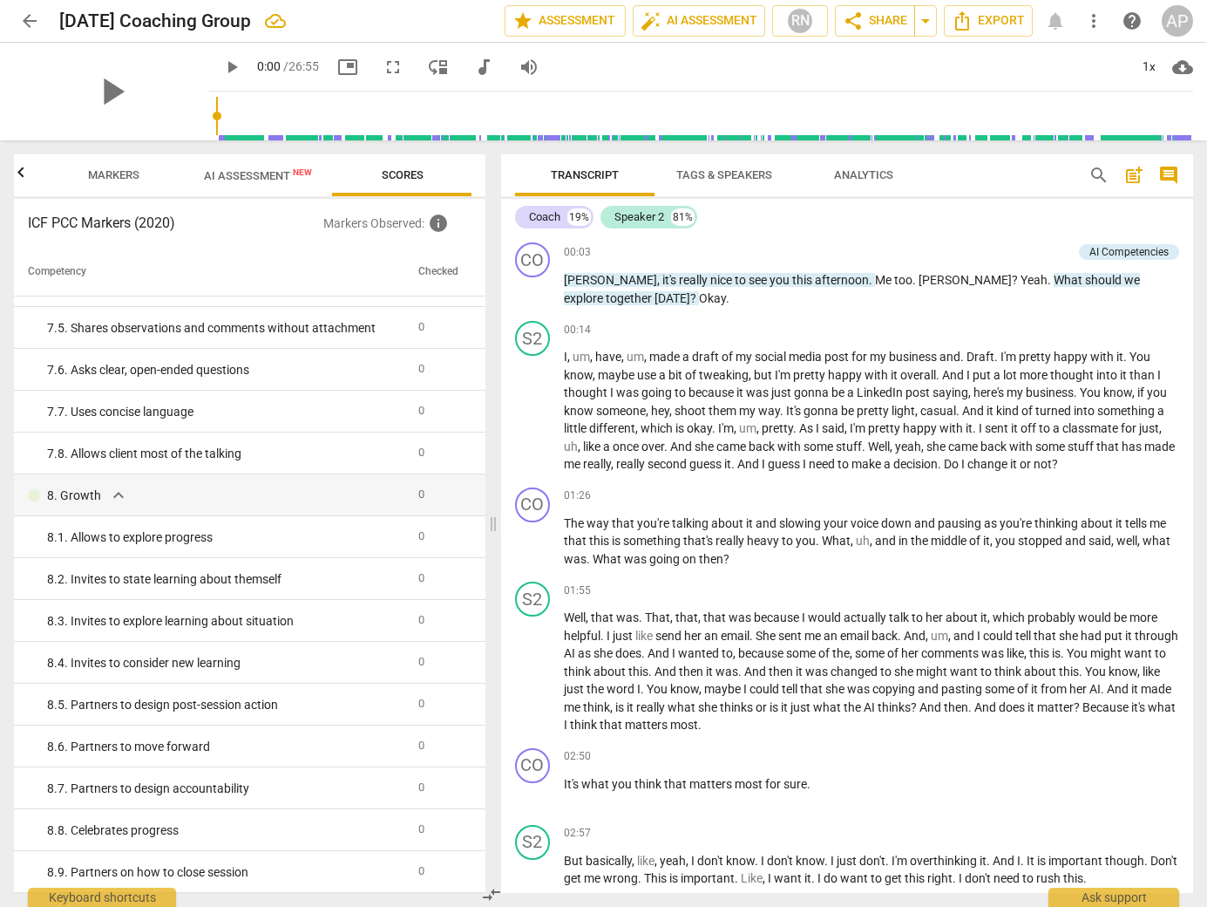
scroll to position [241, 0]
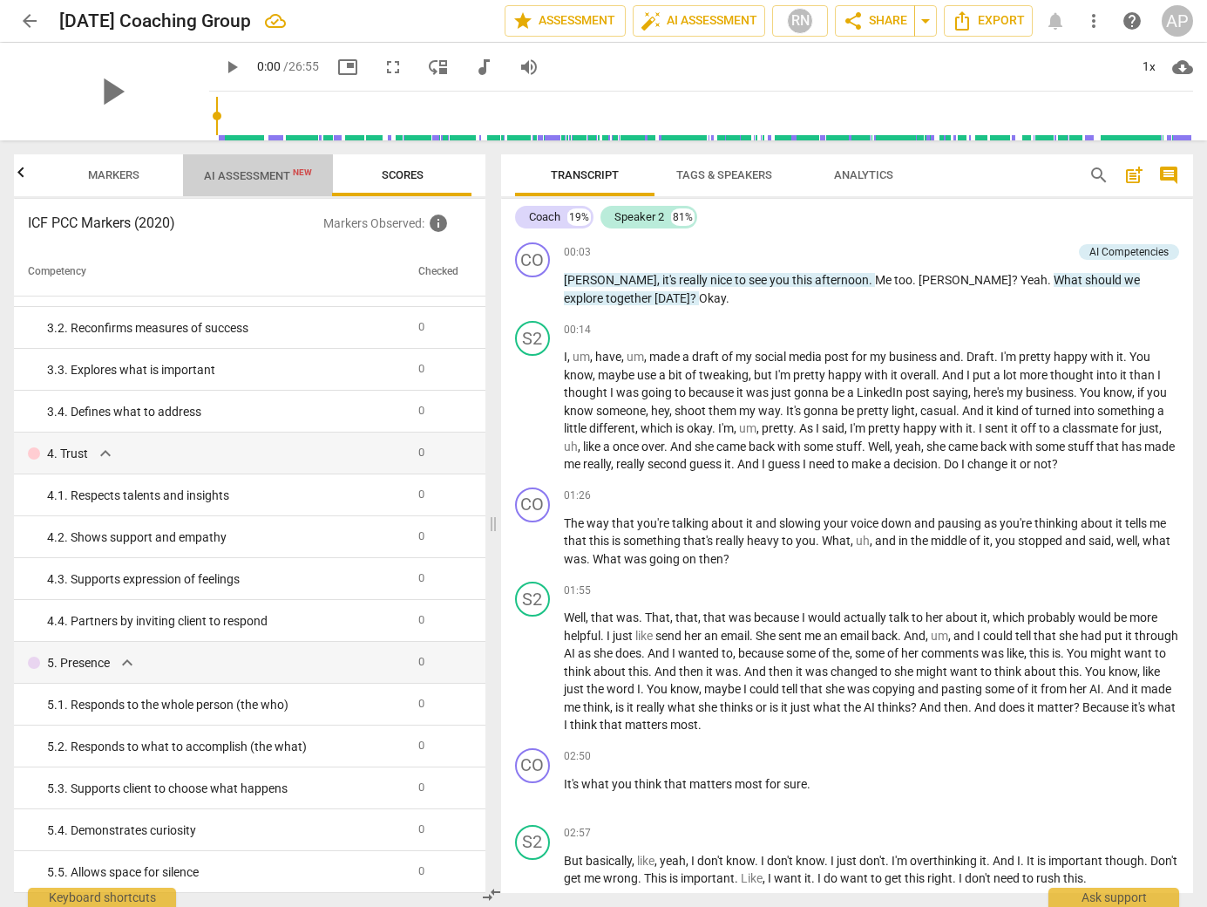
click at [238, 180] on span "AI Assessment New" at bounding box center [258, 175] width 108 height 13
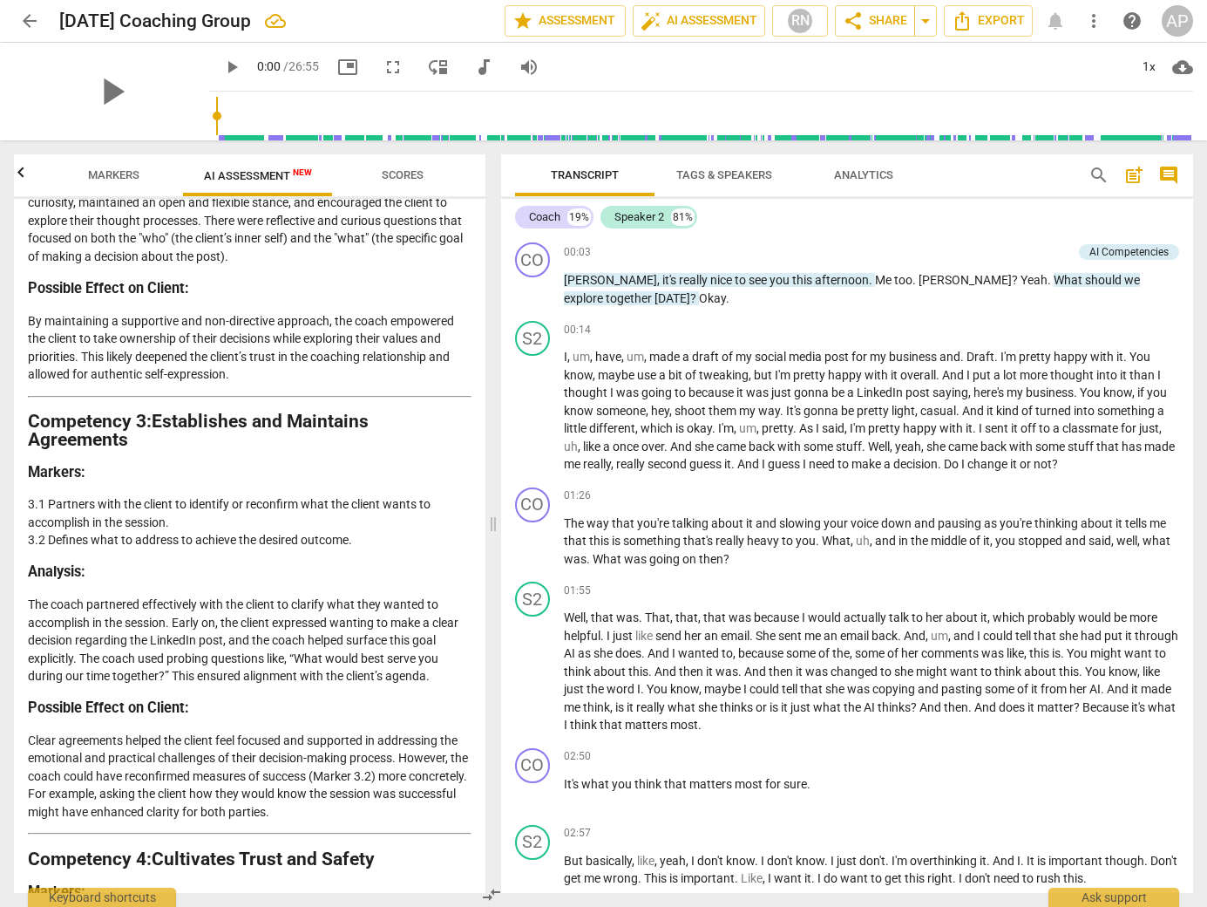
scroll to position [0, 0]
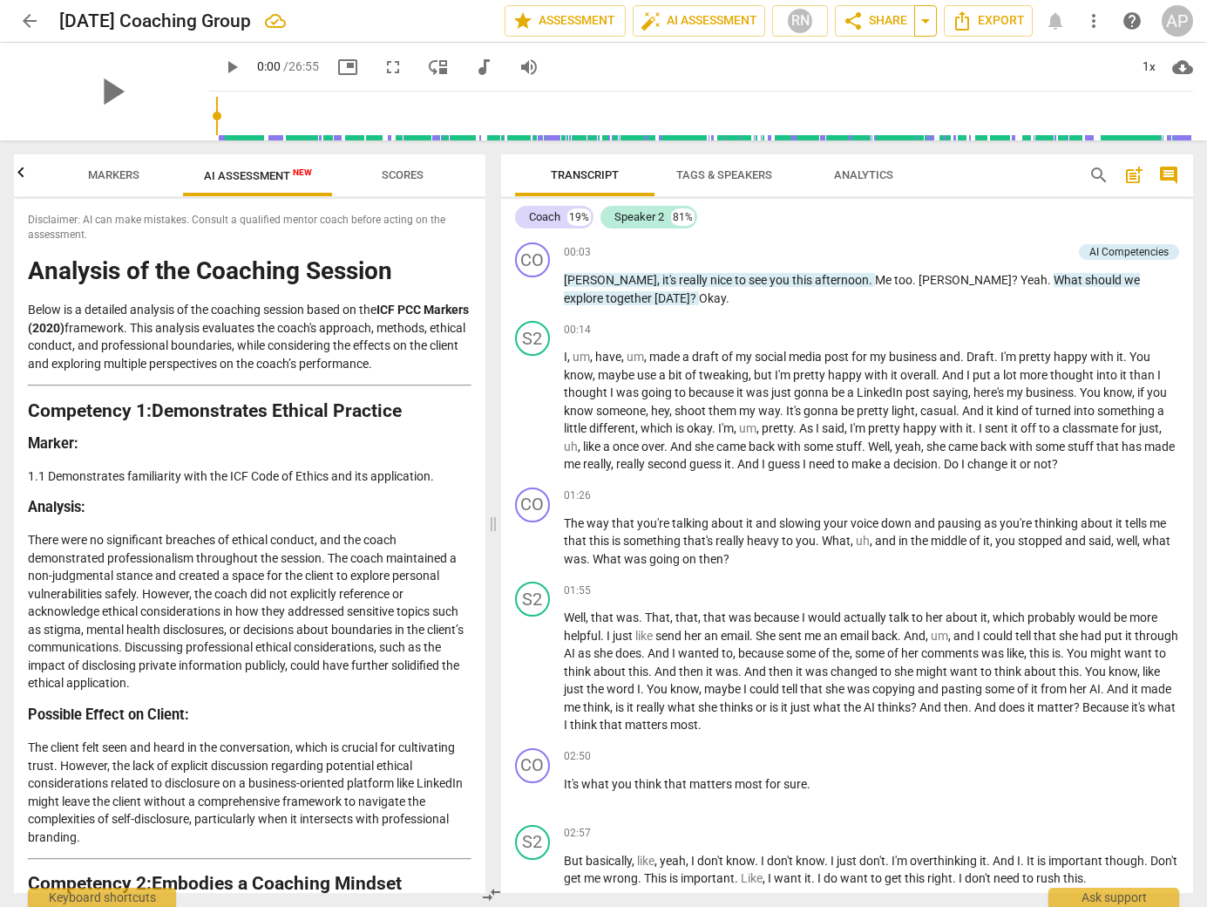
click at [926, 22] on span "arrow_drop_down" at bounding box center [925, 20] width 21 height 21
click at [988, 23] on span "Export" at bounding box center [988, 20] width 73 height 21
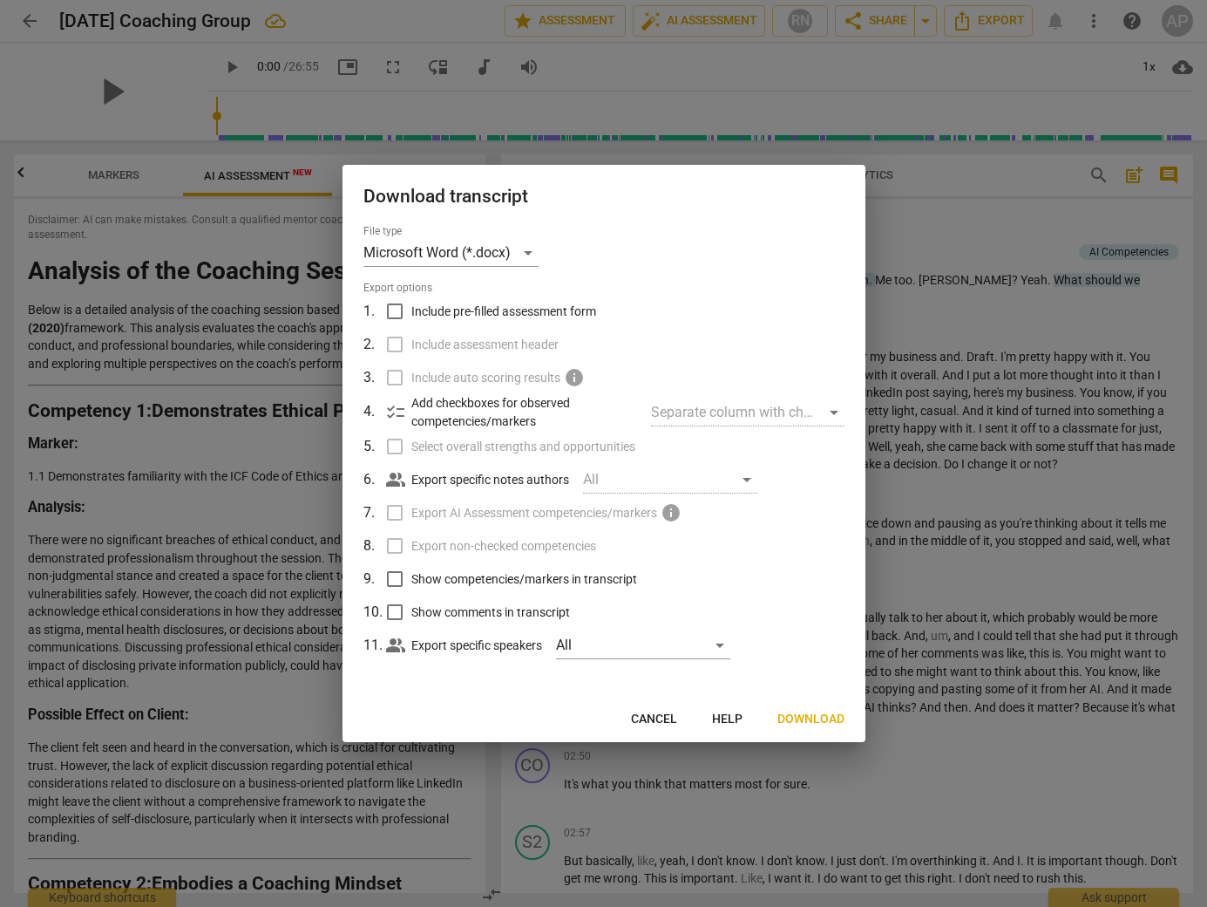
click at [819, 720] on span "Download" at bounding box center [811, 719] width 67 height 17
